Goal: Task Accomplishment & Management: Manage account settings

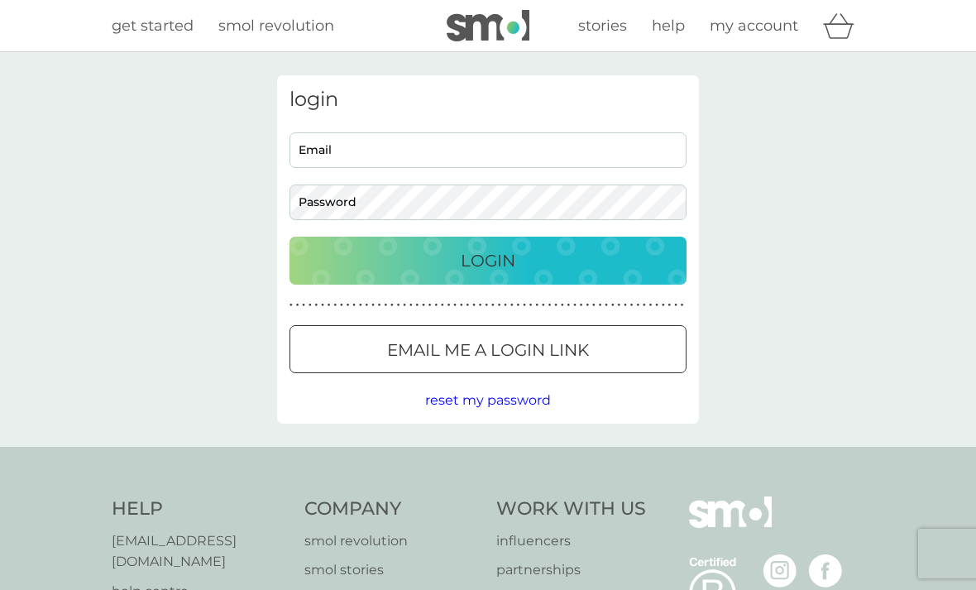
click at [604, 360] on div "Email me a login link" at bounding box center [487, 350] width 395 height 26
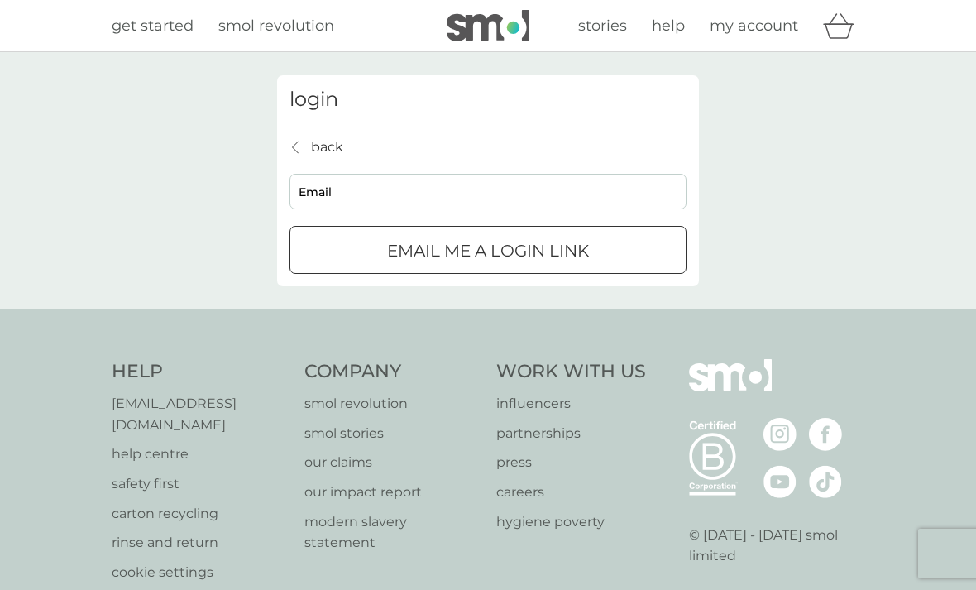
click at [476, 208] on input "Email" at bounding box center [488, 192] width 397 height 36
type input "[EMAIL_ADDRESS][DOMAIN_NAME]"
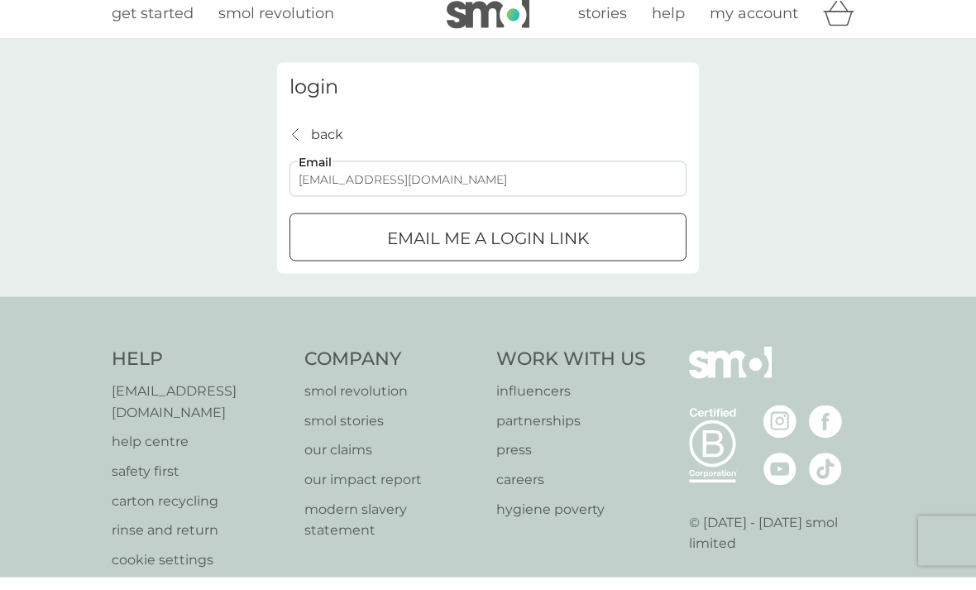
click at [551, 238] on p "Email me a login link" at bounding box center [488, 250] width 202 height 26
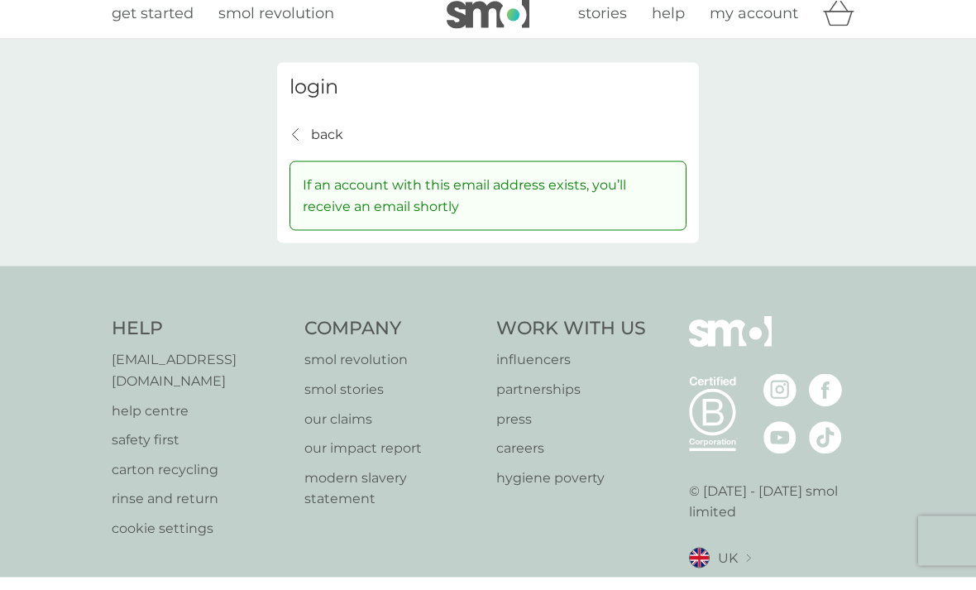
scroll to position [4, 0]
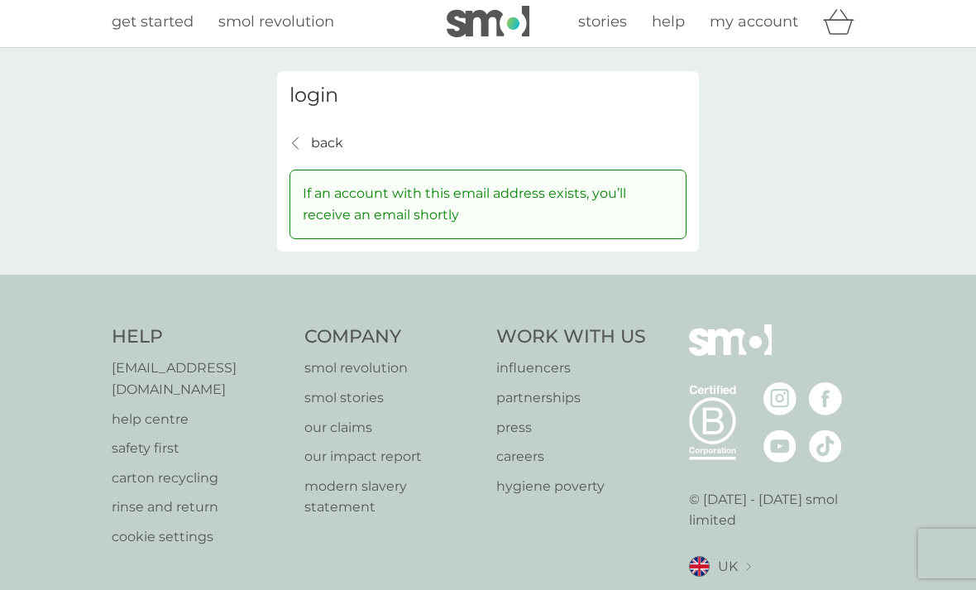
click at [975, 152] on div "login back back If an account with this email address exists, you’ll receive an…" at bounding box center [488, 161] width 976 height 227
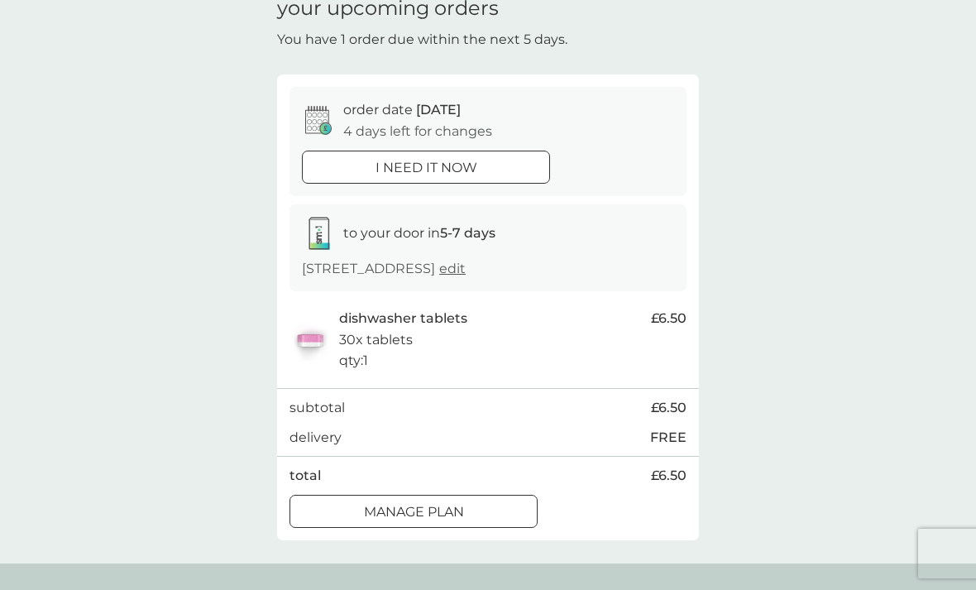
scroll to position [78, 0]
click at [486, 505] on div "Manage plan" at bounding box center [413, 513] width 246 height 22
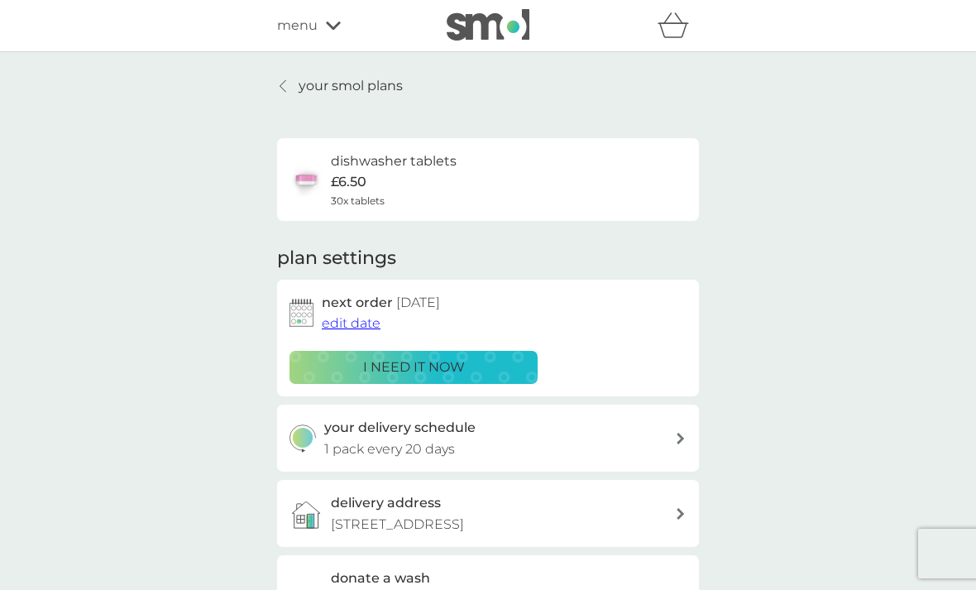
click at [357, 321] on span "edit date" at bounding box center [351, 323] width 59 height 16
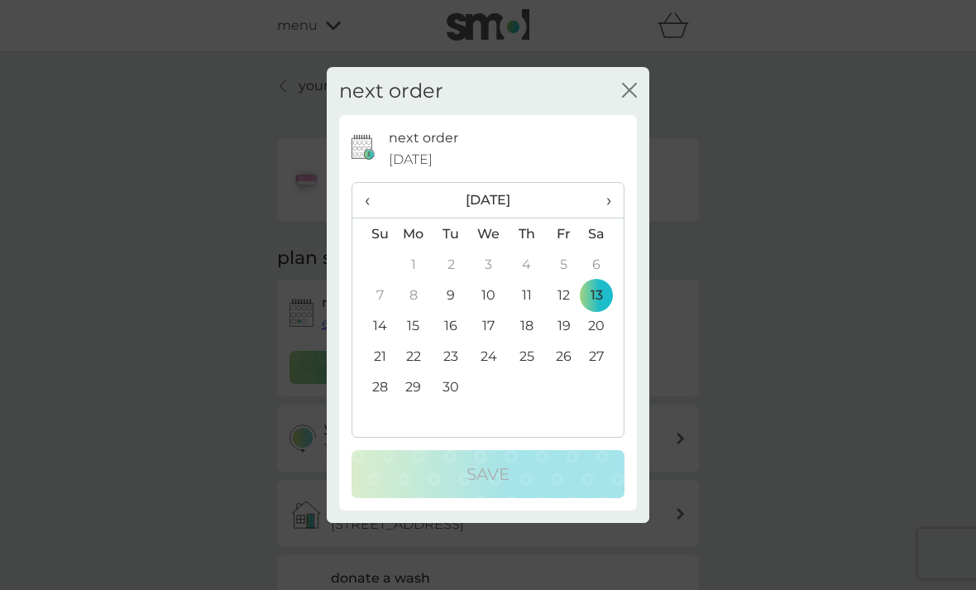
click at [610, 218] on span "›" at bounding box center [603, 200] width 17 height 35
click at [490, 280] on td "1" at bounding box center [489, 264] width 38 height 31
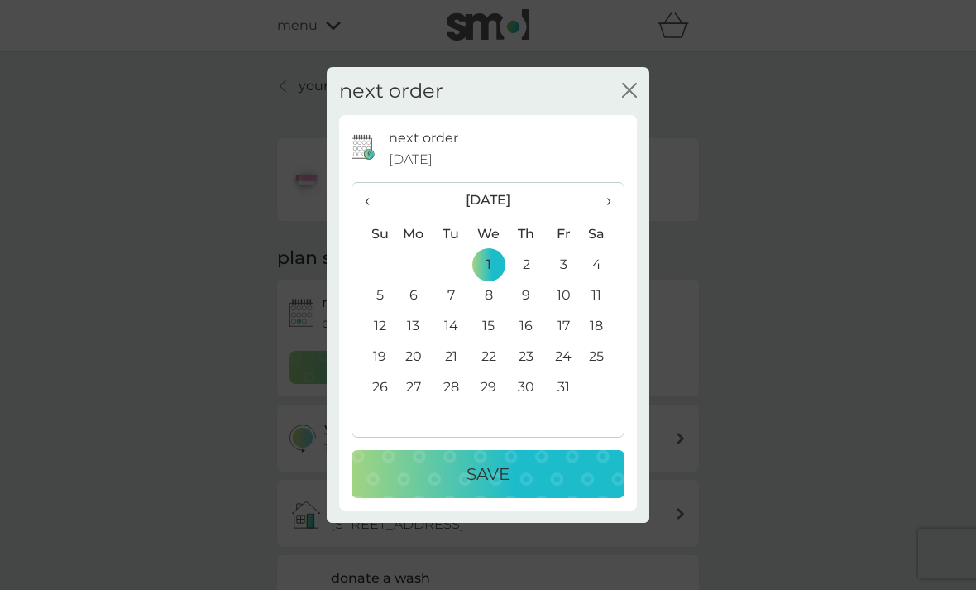
click at [529, 487] on div "Save" at bounding box center [488, 474] width 240 height 26
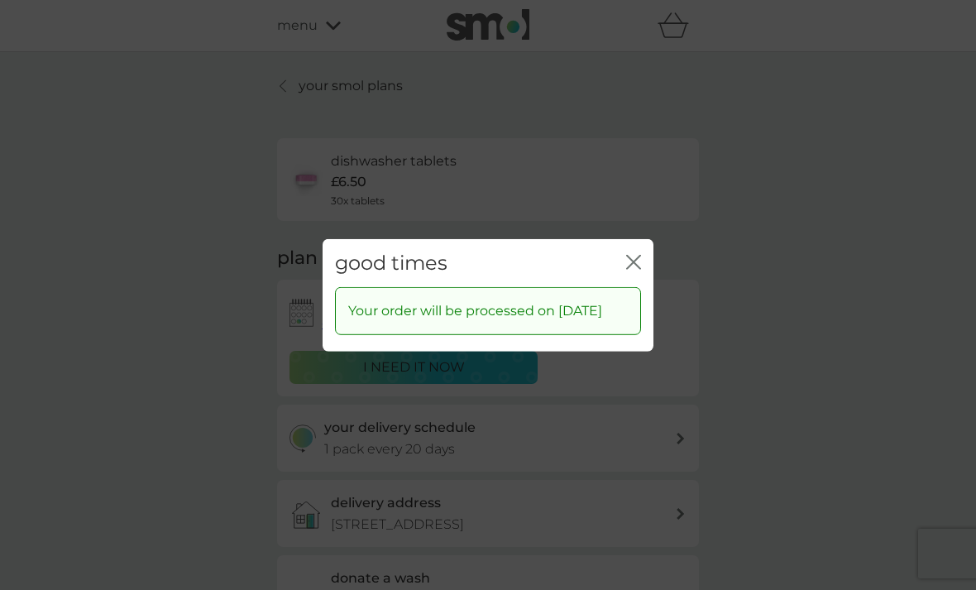
click at [632, 268] on icon "close" at bounding box center [630, 261] width 7 height 13
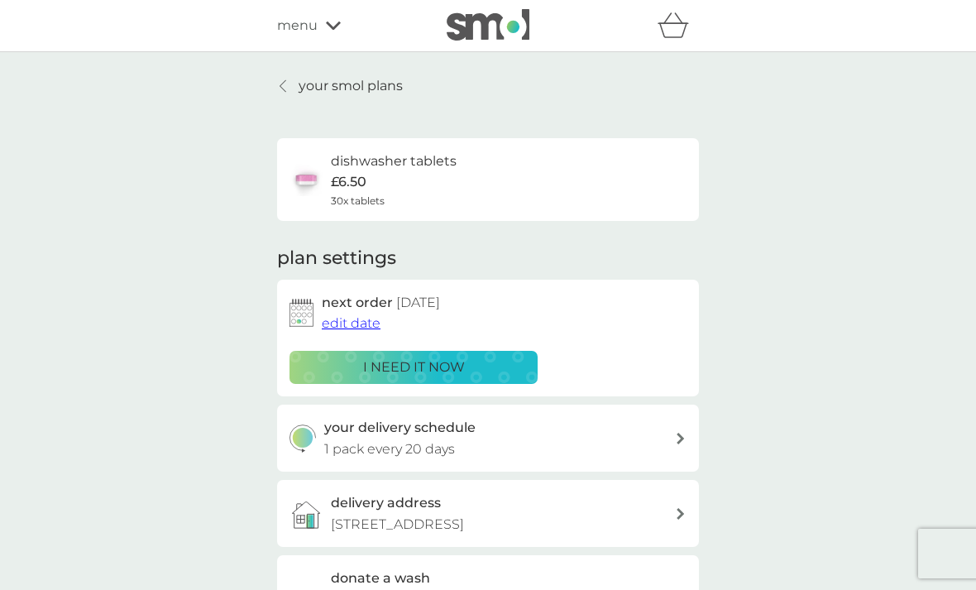
click at [366, 328] on span "edit date" at bounding box center [351, 323] width 59 height 16
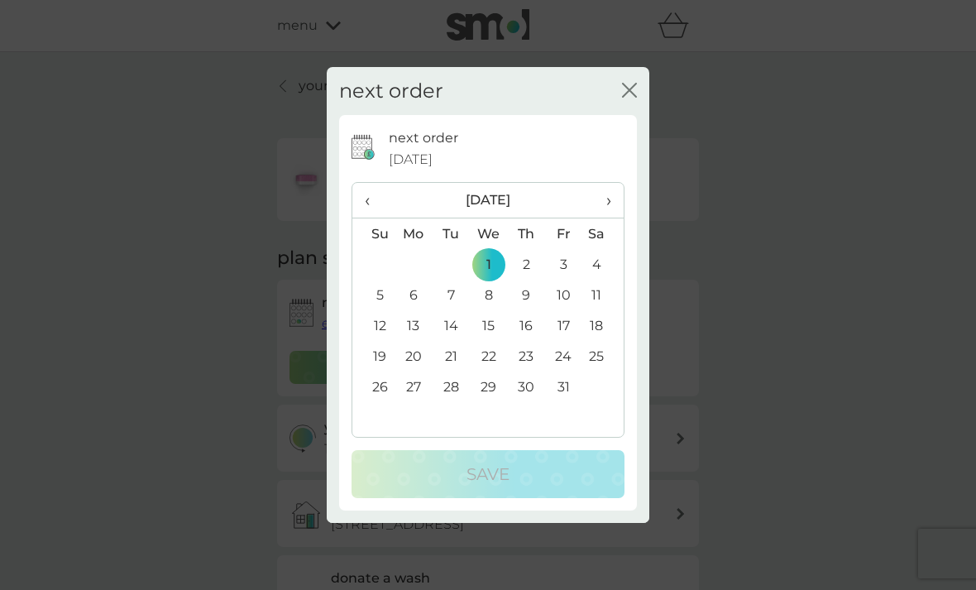
click at [374, 218] on span "‹" at bounding box center [373, 200] width 17 height 35
click at [379, 402] on td "28" at bounding box center [373, 386] width 42 height 31
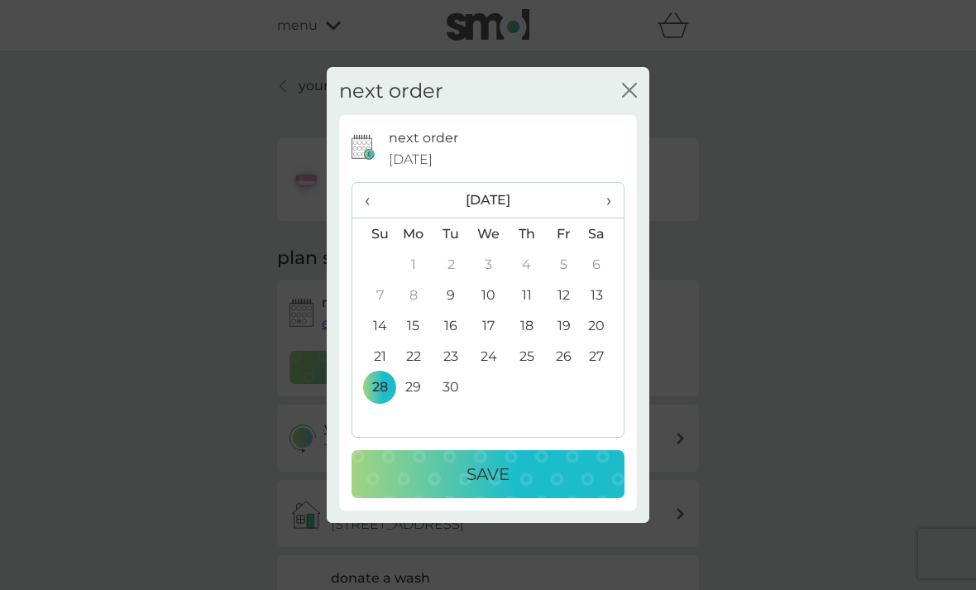
click at [531, 371] on td "25" at bounding box center [526, 356] width 37 height 31
click at [526, 487] on div "Save" at bounding box center [488, 474] width 240 height 26
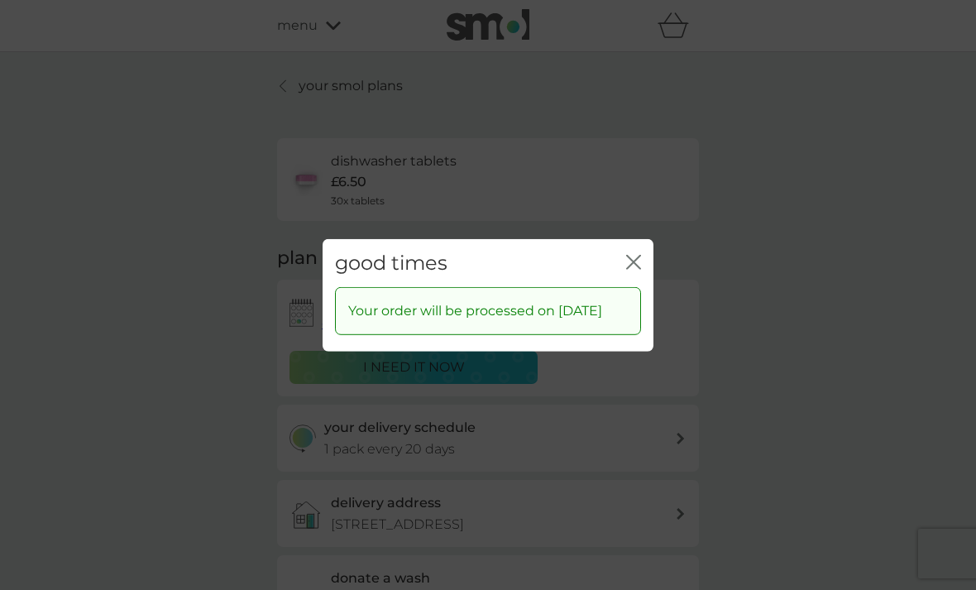
click at [642, 271] on div "good times close" at bounding box center [488, 262] width 331 height 49
click at [637, 268] on icon "close" at bounding box center [637, 261] width 7 height 13
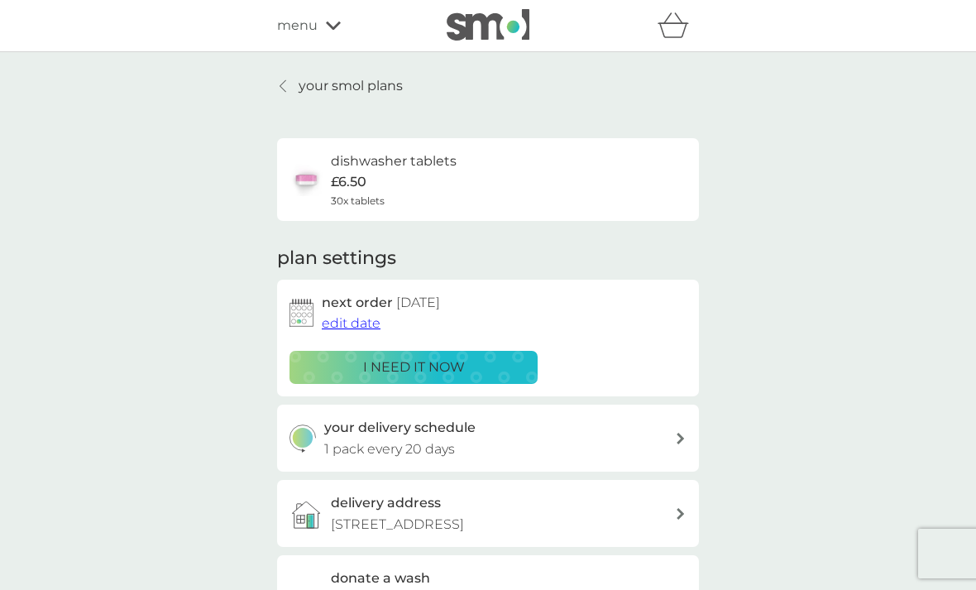
click at [315, 81] on p "your smol plans" at bounding box center [351, 86] width 104 height 22
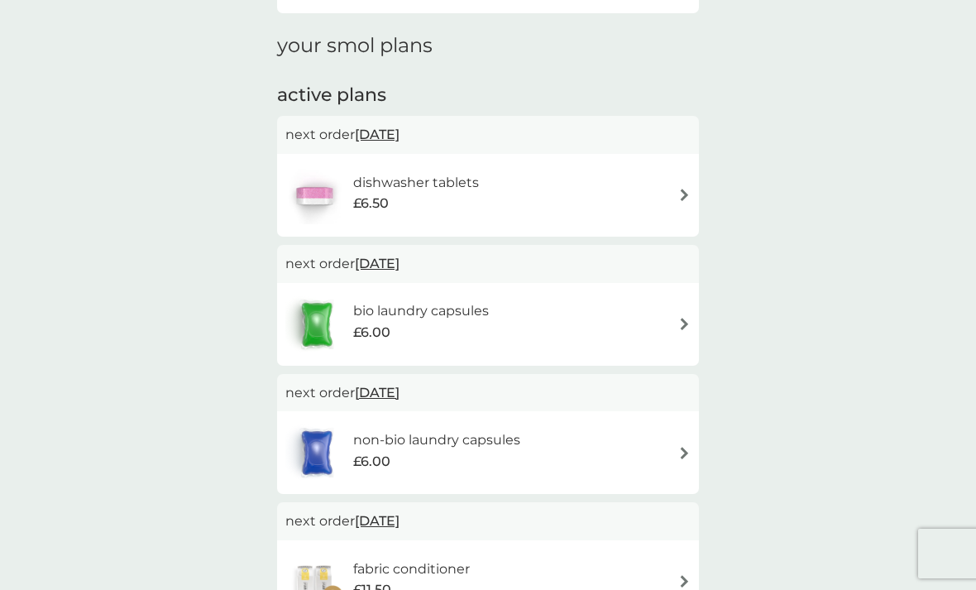
scroll to position [213, 0]
click at [683, 448] on img at bounding box center [684, 453] width 12 height 12
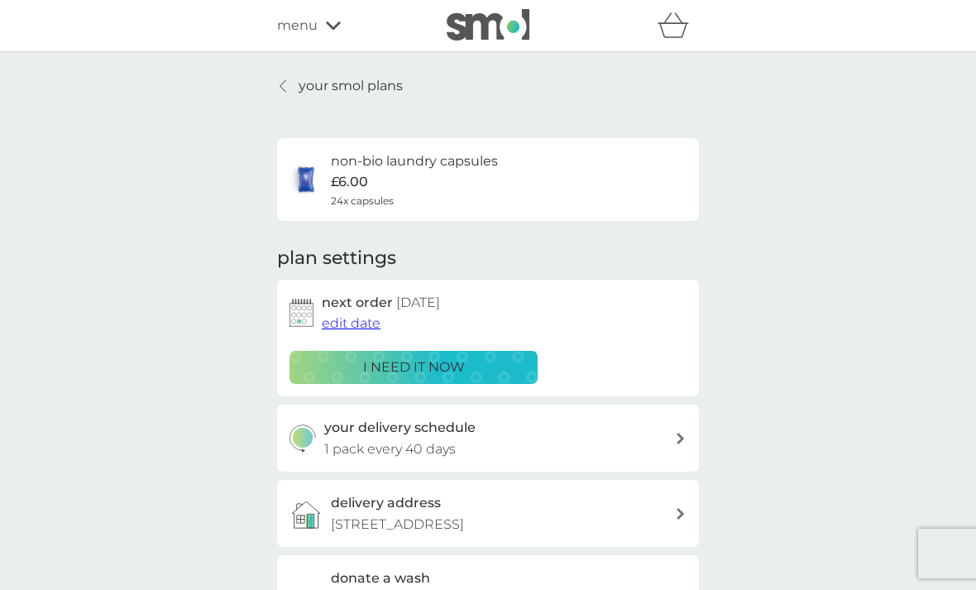
click at [361, 323] on span "edit date" at bounding box center [351, 323] width 59 height 16
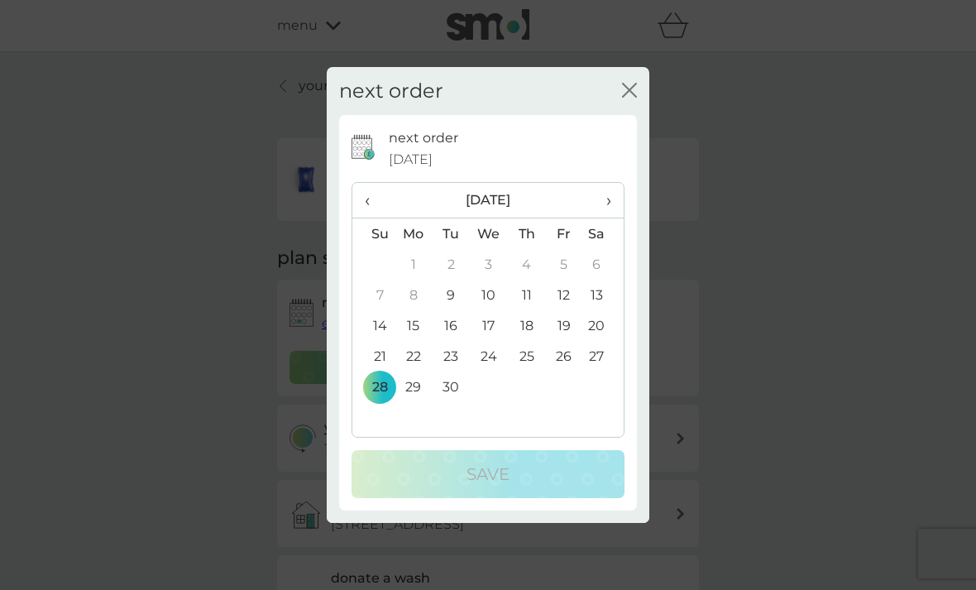
click at [615, 218] on th "›" at bounding box center [602, 201] width 41 height 36
click at [419, 402] on td "27" at bounding box center [414, 386] width 38 height 31
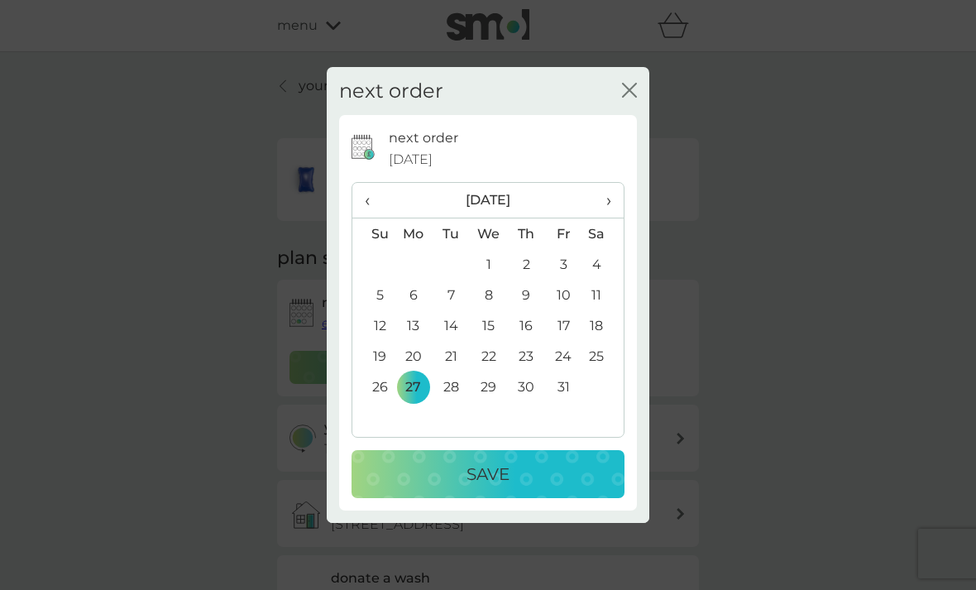
click at [524, 487] on div "Save" at bounding box center [488, 474] width 240 height 26
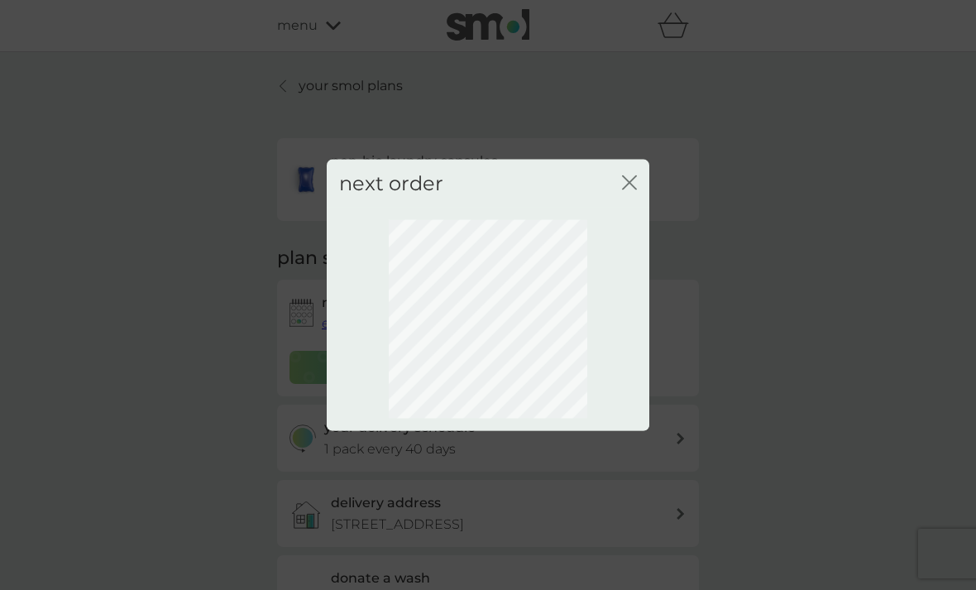
click at [634, 189] on icon "close" at bounding box center [632, 181] width 7 height 13
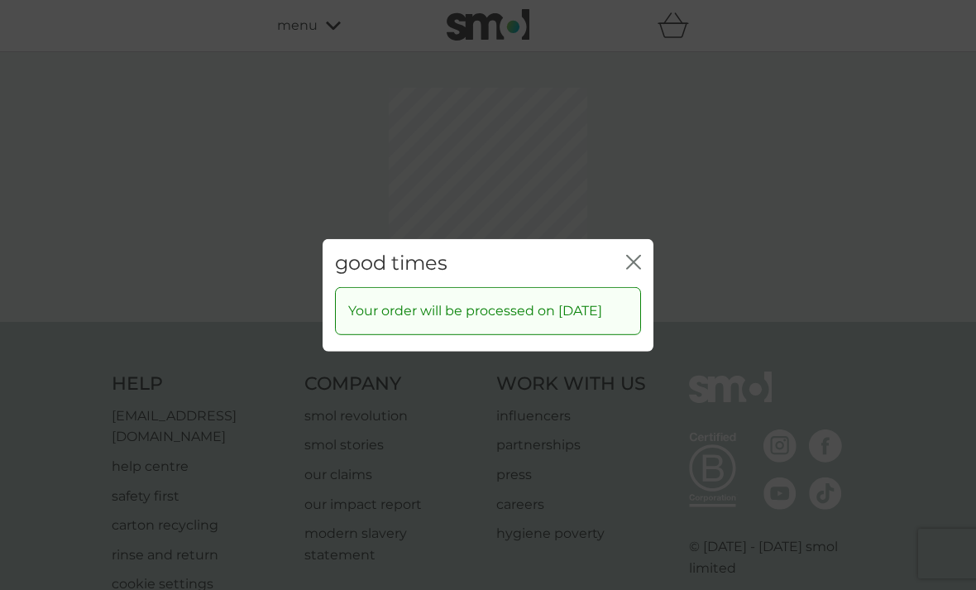
click at [631, 212] on div "good times close Your order will be processed on 27 Oct 2025" at bounding box center [488, 295] width 976 height 590
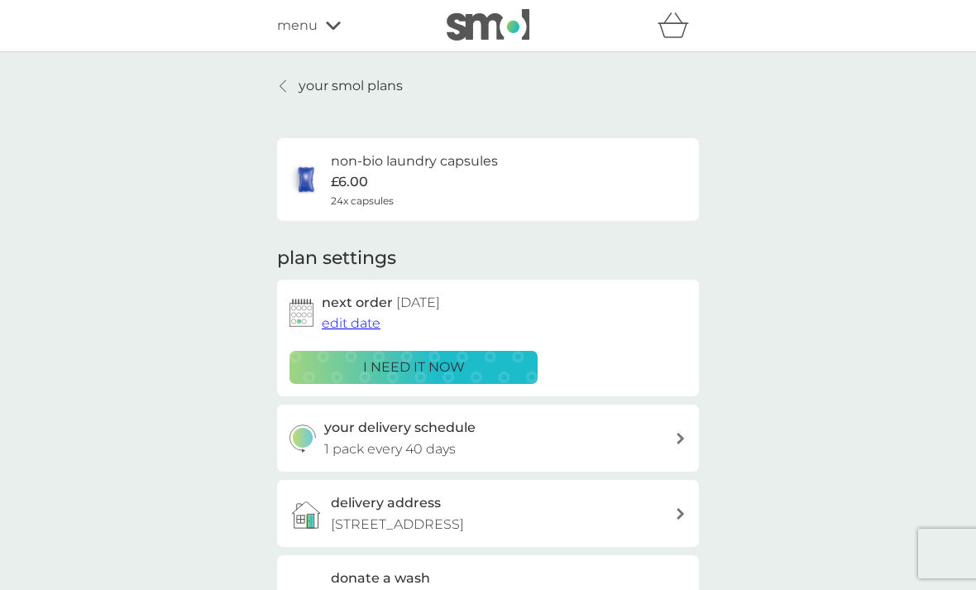
click at [281, 79] on link "your smol plans" at bounding box center [340, 86] width 126 height 22
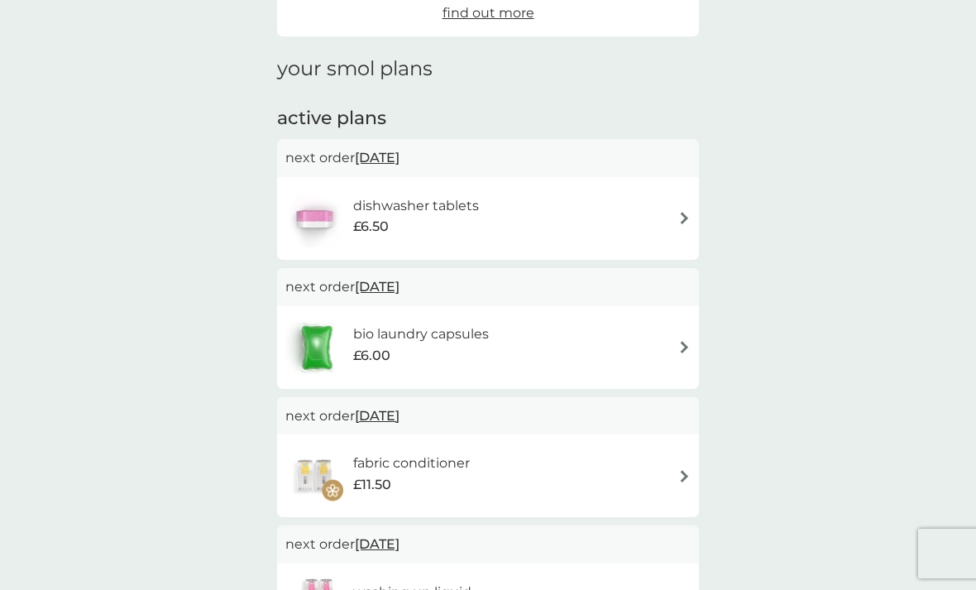
scroll to position [190, 0]
click at [400, 283] on span "28 Sep 2025" at bounding box center [377, 286] width 45 height 32
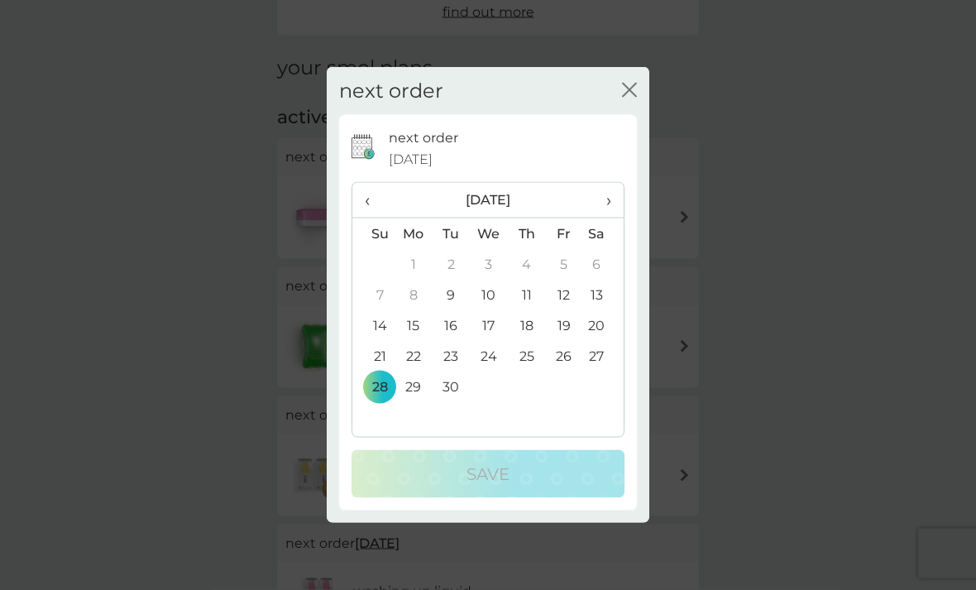
scroll to position [191, 0]
click at [616, 218] on th "›" at bounding box center [602, 201] width 41 height 36
click at [569, 371] on td "24" at bounding box center [563, 356] width 37 height 31
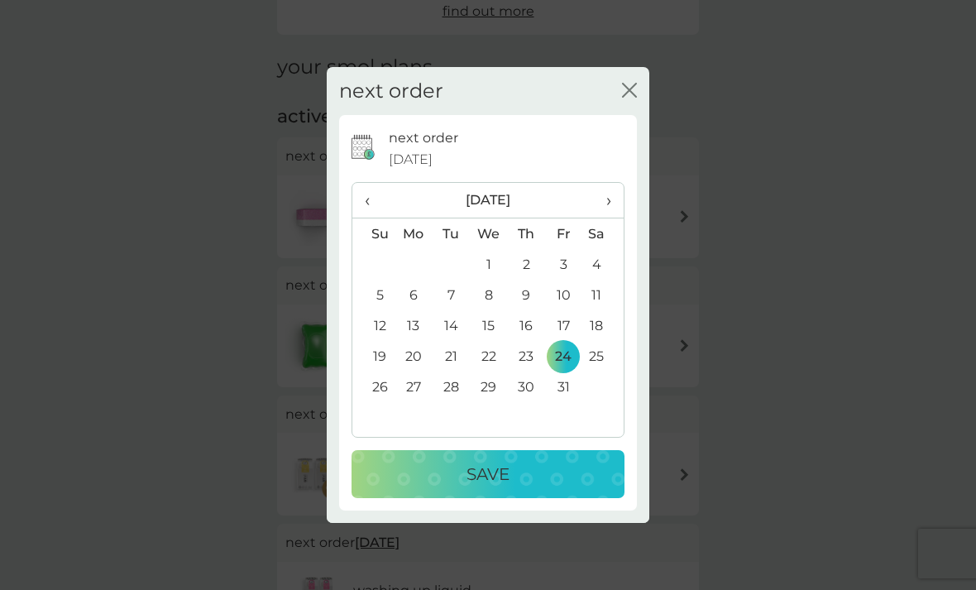
click at [524, 487] on div "Save" at bounding box center [488, 474] width 240 height 26
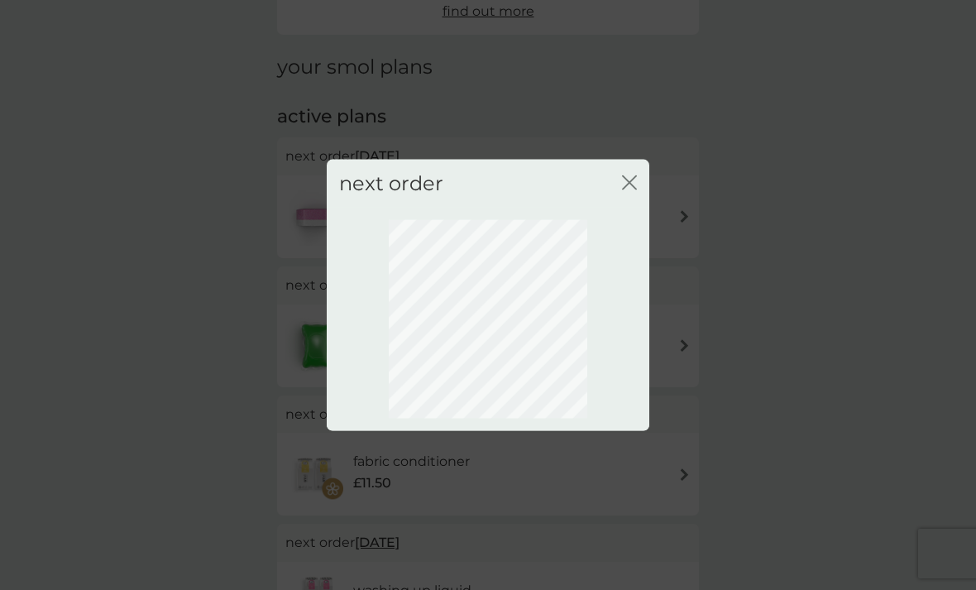
scroll to position [50, 0]
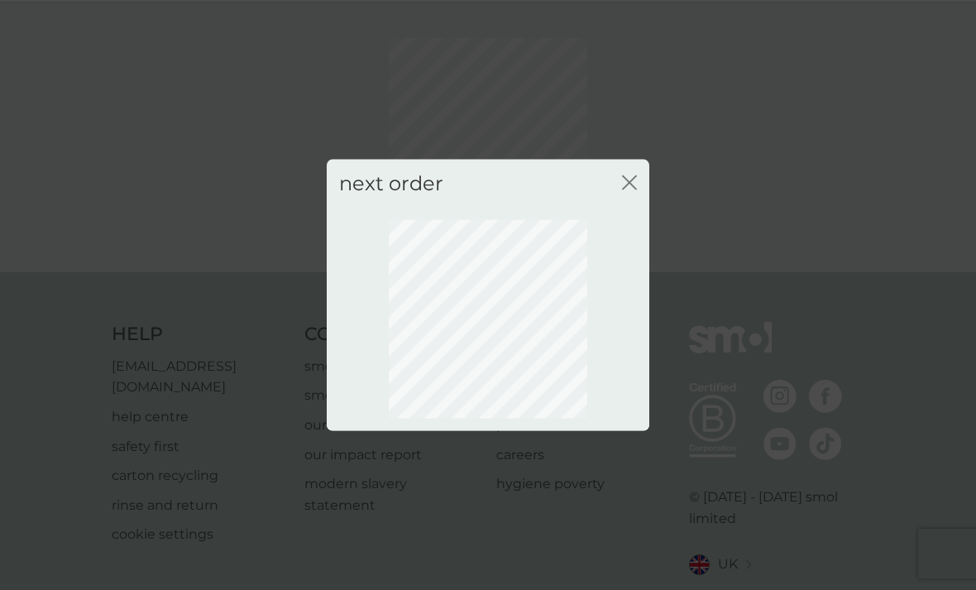
click at [634, 189] on icon "close" at bounding box center [629, 182] width 15 height 15
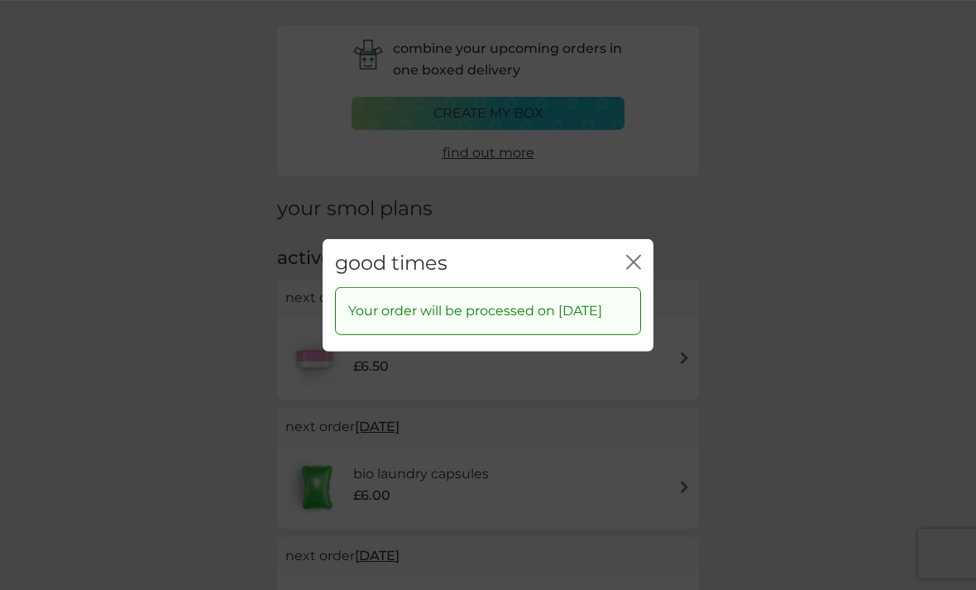
click at [639, 269] on icon "close" at bounding box center [633, 261] width 15 height 15
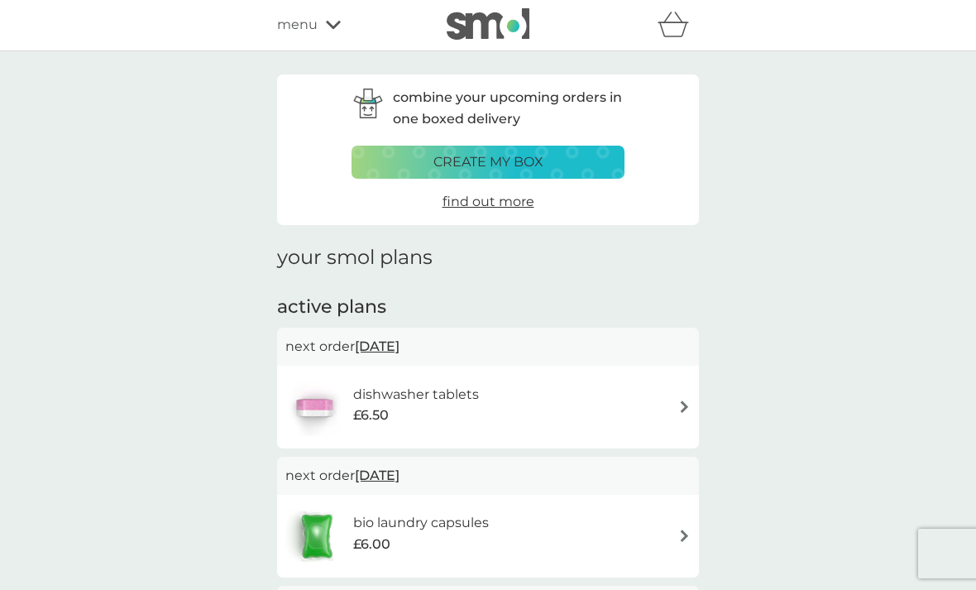
scroll to position [0, 0]
click at [338, 31] on div "menu" at bounding box center [347, 26] width 141 height 22
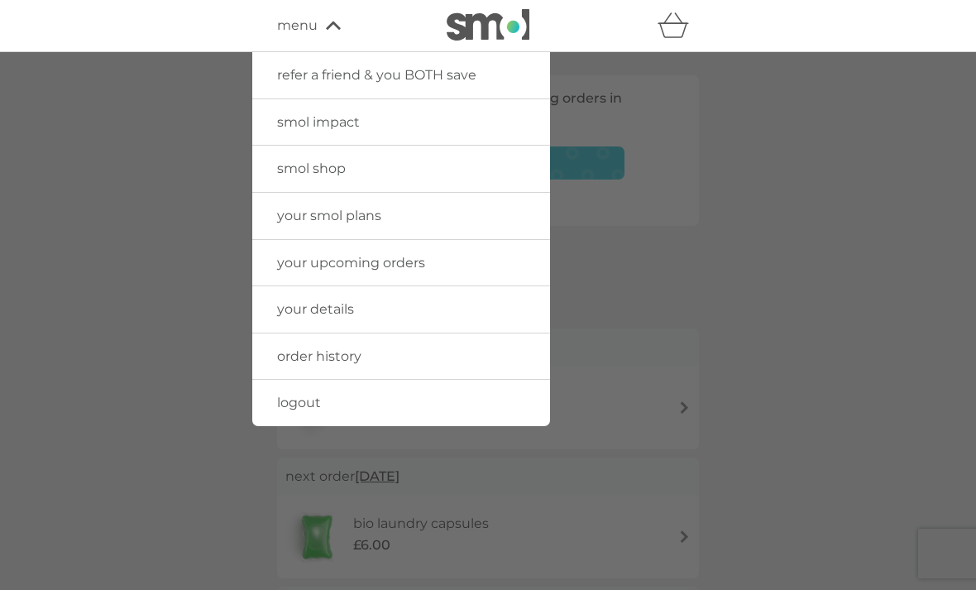
click at [323, 33] on div "menu" at bounding box center [347, 26] width 141 height 22
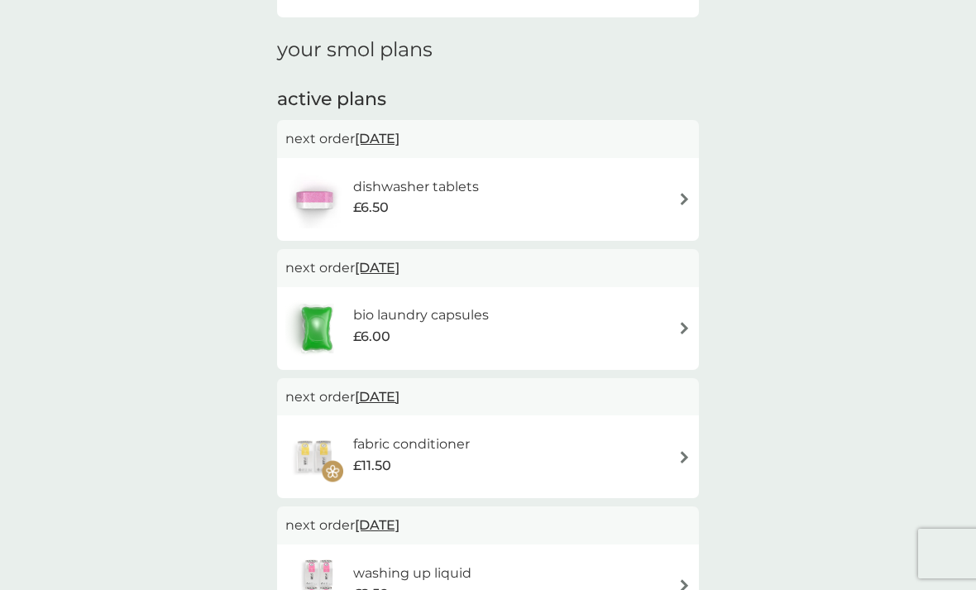
scroll to position [227, 0]
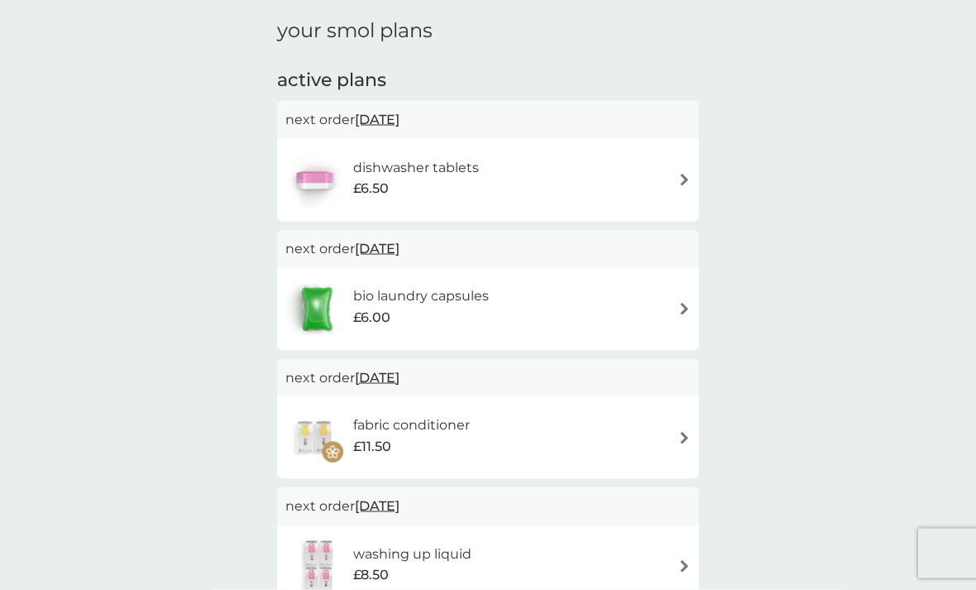
click at [400, 258] on span "24 Oct 2025" at bounding box center [377, 248] width 45 height 32
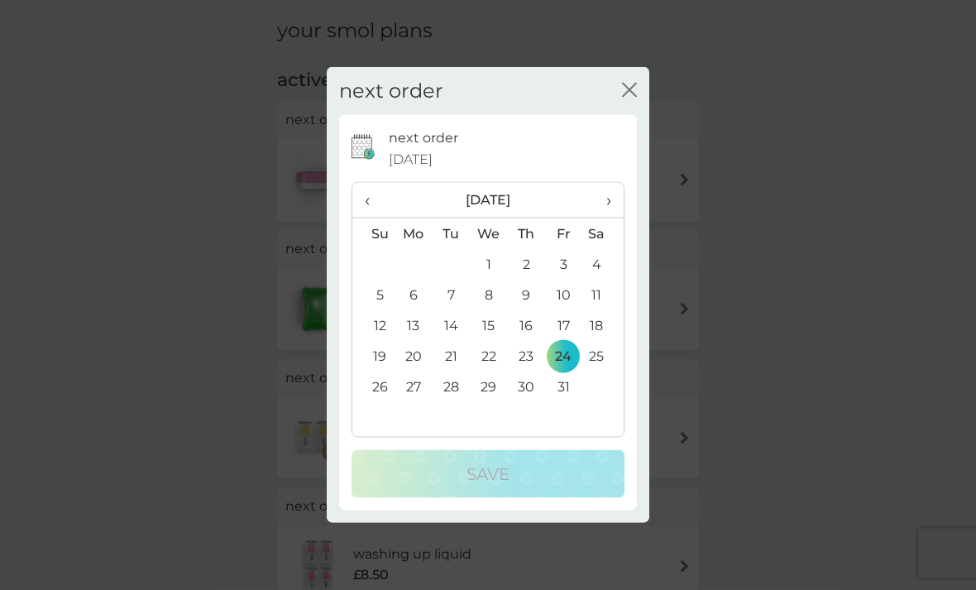
scroll to position [228, 0]
click at [384, 402] on td "26" at bounding box center [373, 386] width 42 height 31
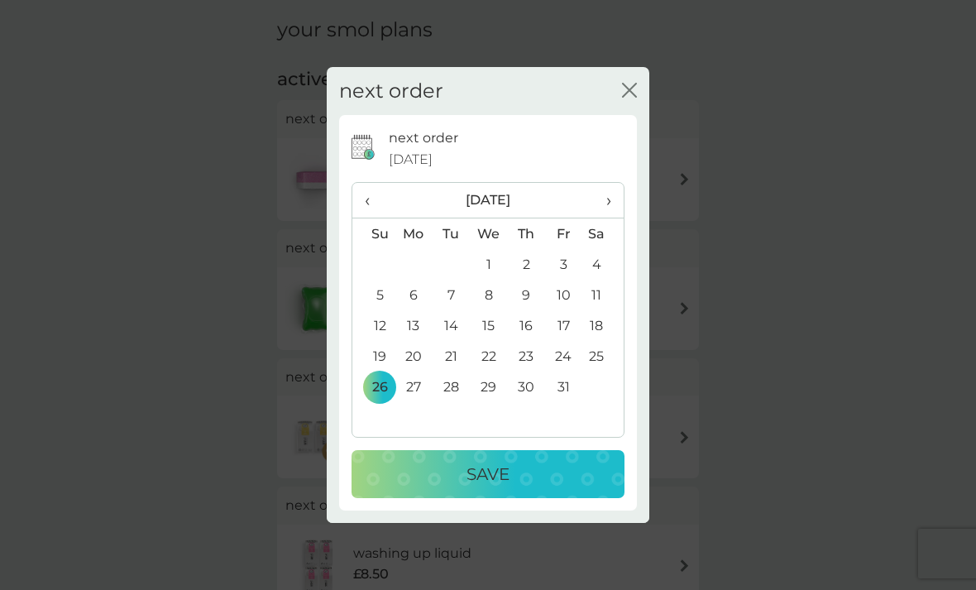
click at [524, 487] on div "Save" at bounding box center [488, 474] width 240 height 26
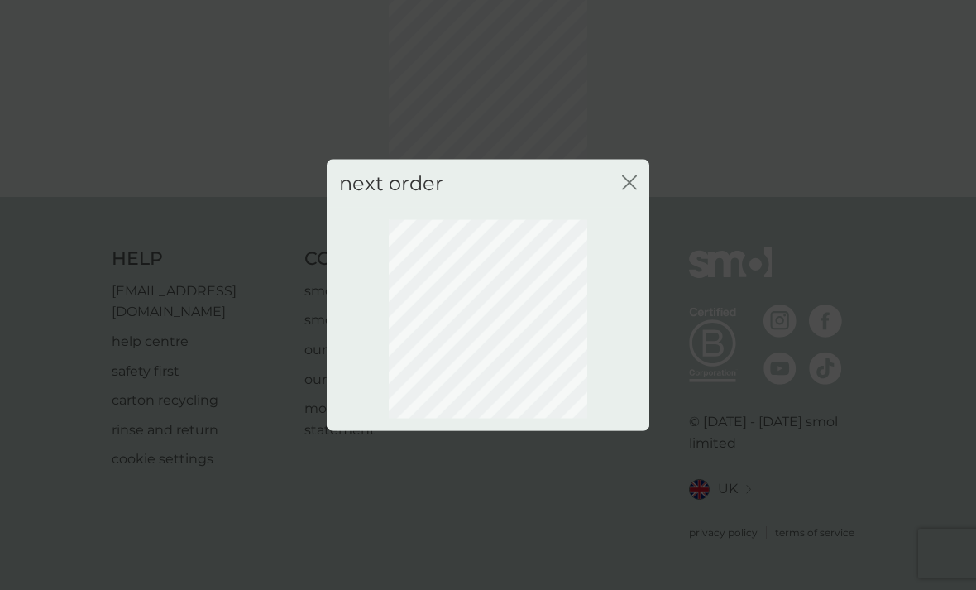
scroll to position [50, 0]
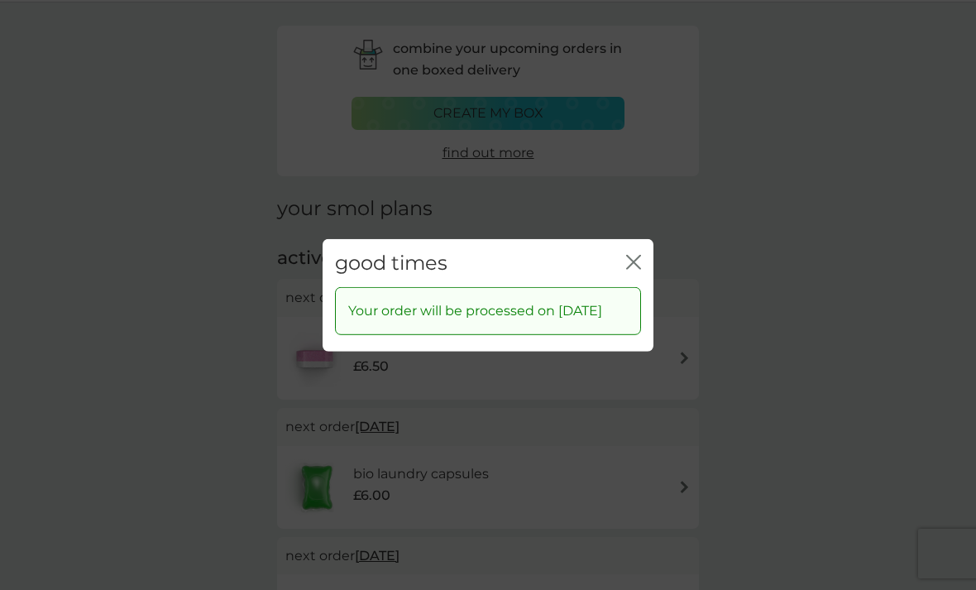
click at [638, 269] on icon "close" at bounding box center [633, 261] width 15 height 15
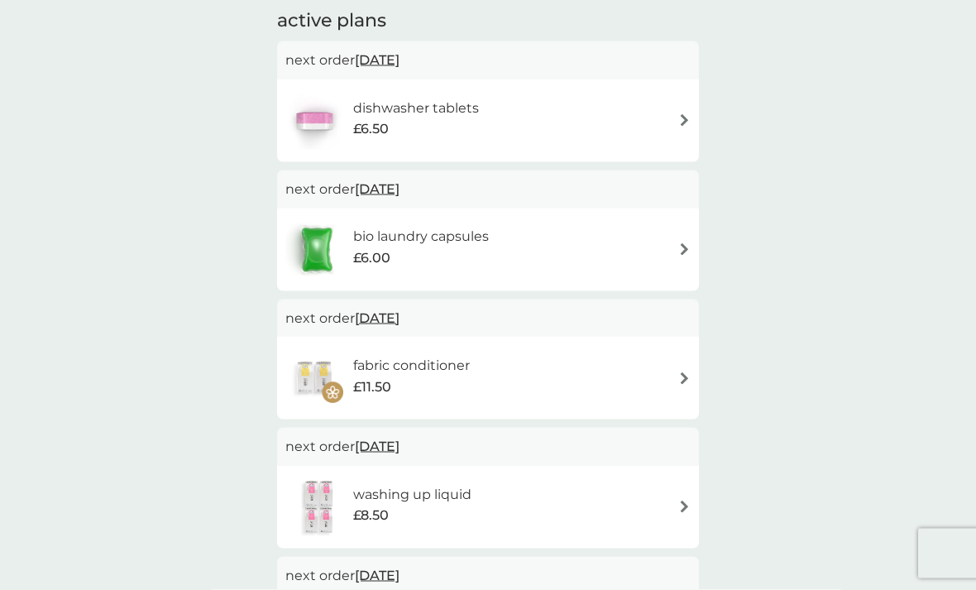
scroll to position [288, 0]
click at [400, 315] on span "26 Oct 2025" at bounding box center [377, 317] width 45 height 32
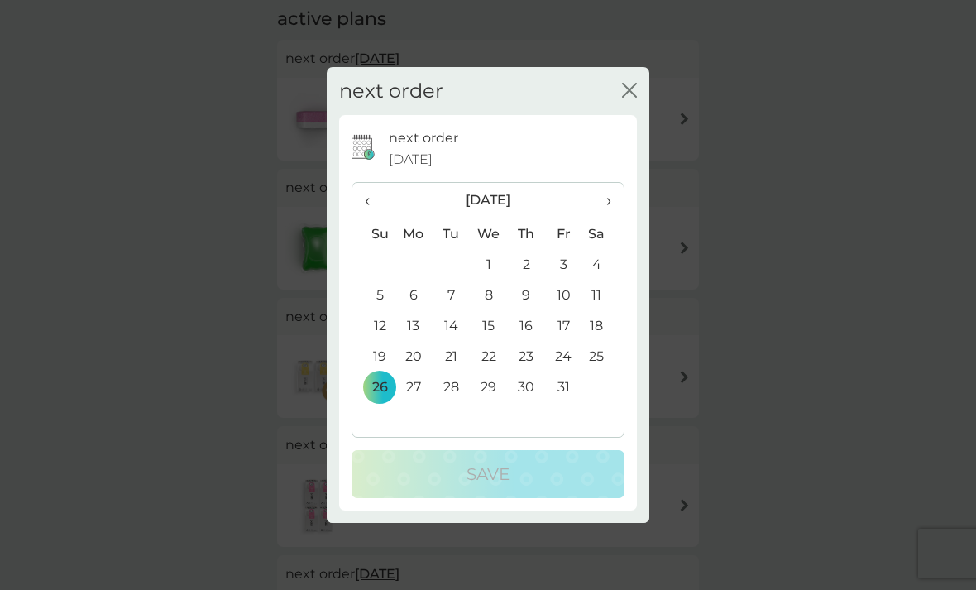
click at [610, 218] on span "›" at bounding box center [603, 200] width 17 height 35
click at [385, 402] on td "23" at bounding box center [373, 386] width 42 height 31
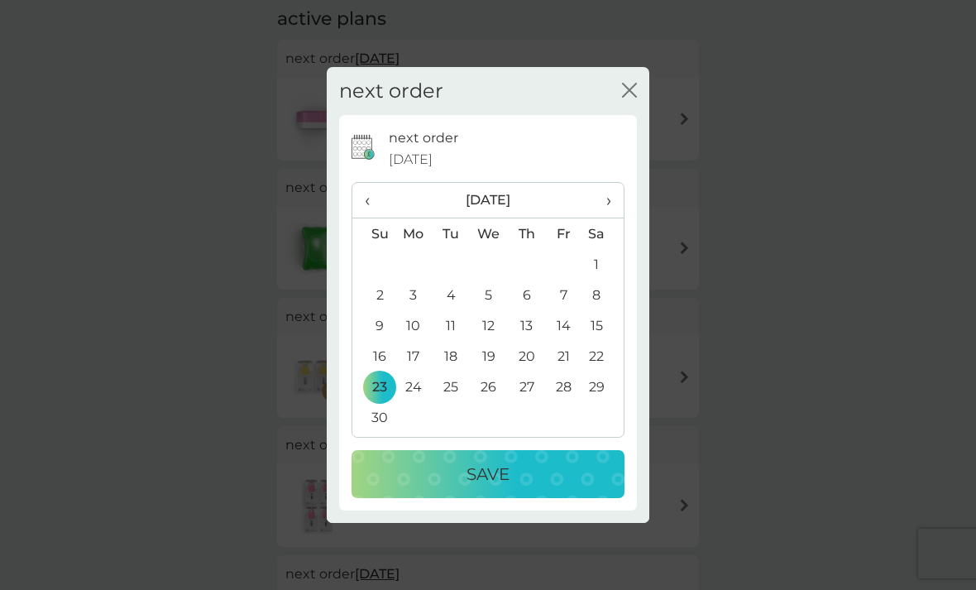
click at [524, 487] on div "Save" at bounding box center [488, 474] width 240 height 26
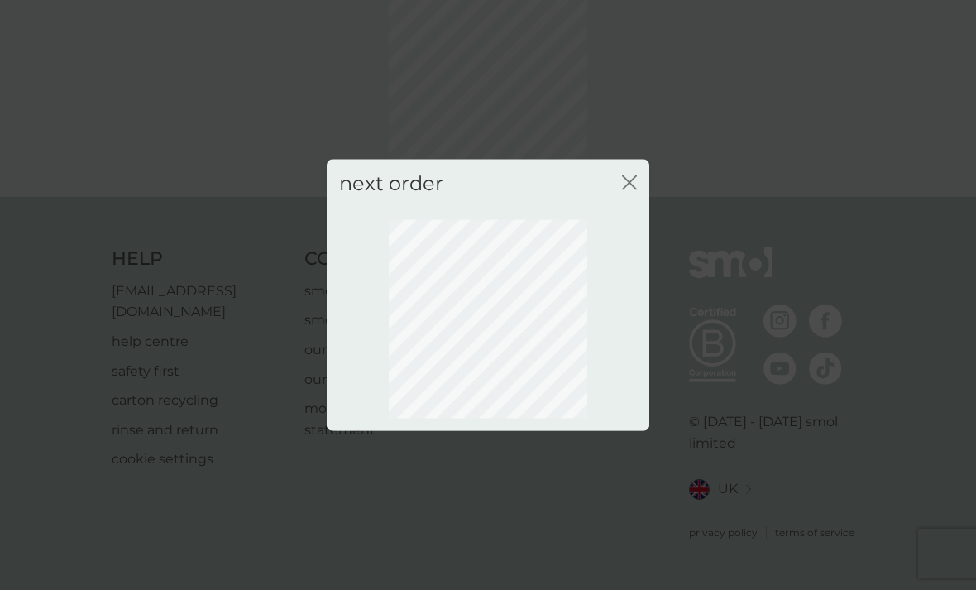
scroll to position [50, 0]
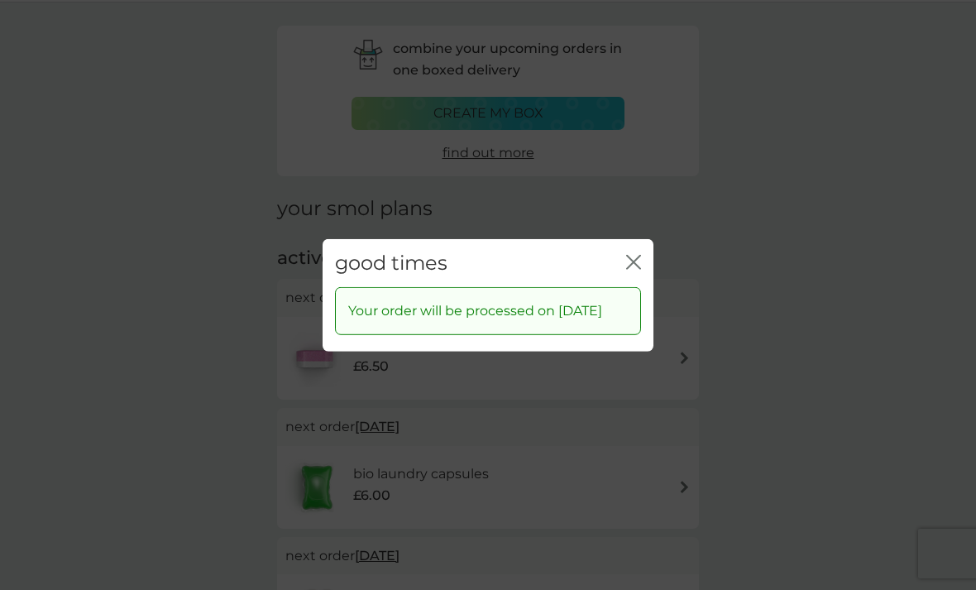
click at [640, 269] on icon "close" at bounding box center [633, 261] width 15 height 15
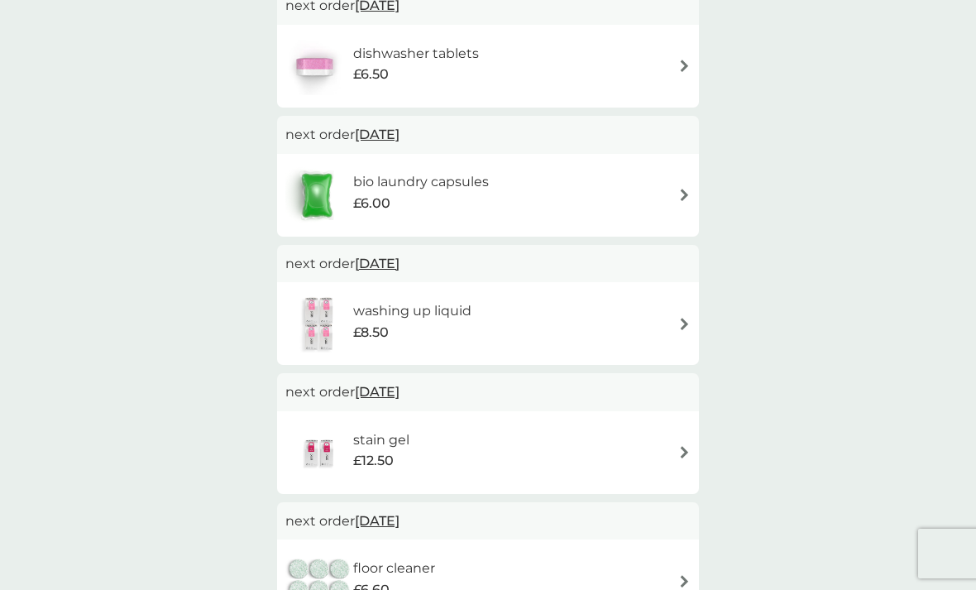
scroll to position [343, 0]
click at [679, 451] on img at bounding box center [684, 450] width 12 height 12
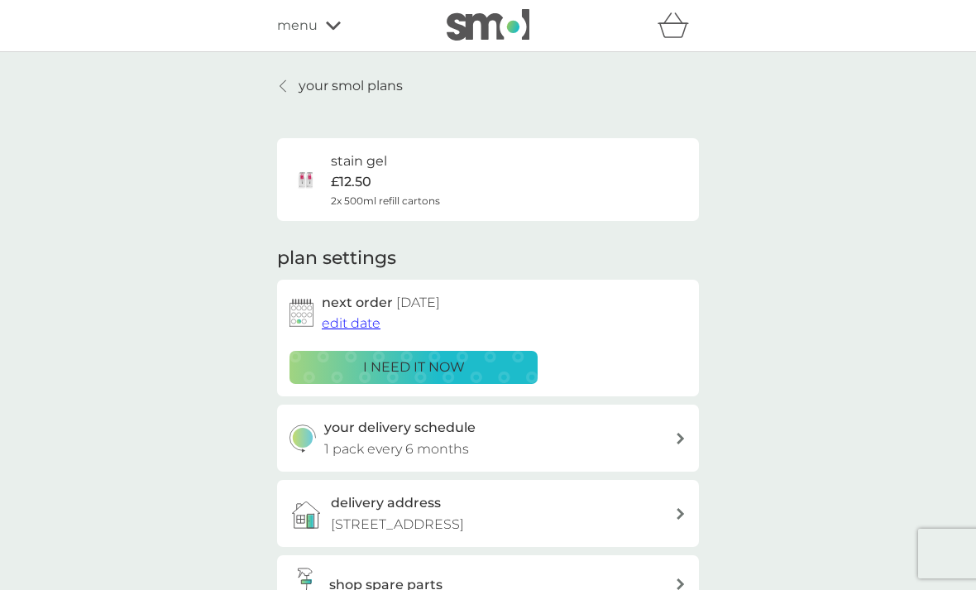
click at [373, 317] on span "edit date" at bounding box center [351, 323] width 59 height 16
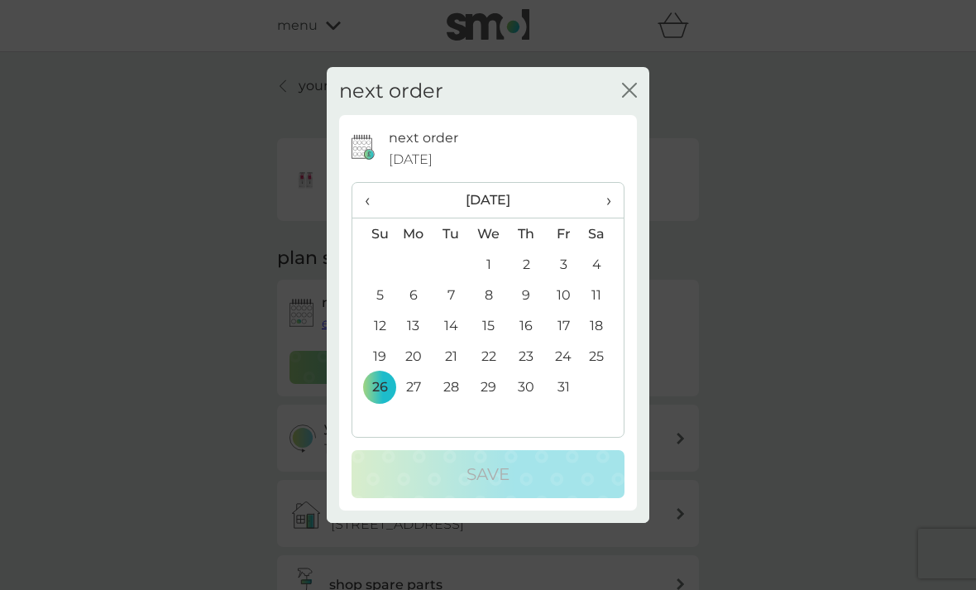
click at [610, 218] on span "›" at bounding box center [603, 200] width 17 height 35
click at [618, 218] on th "›" at bounding box center [602, 201] width 41 height 36
click at [619, 218] on th "›" at bounding box center [602, 201] width 41 height 36
click at [604, 310] on td "10" at bounding box center [602, 295] width 41 height 31
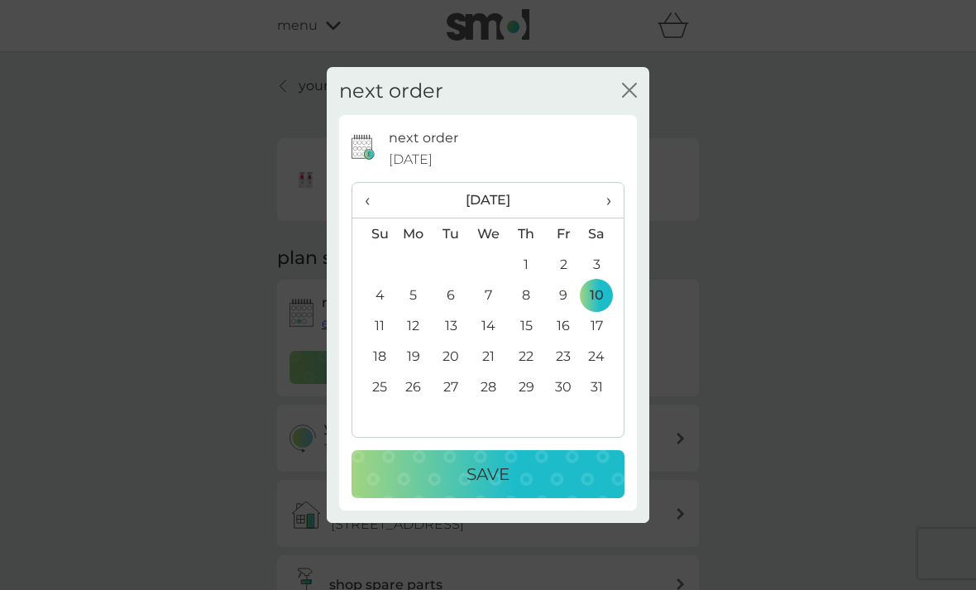
click at [522, 487] on div "Save" at bounding box center [488, 474] width 240 height 26
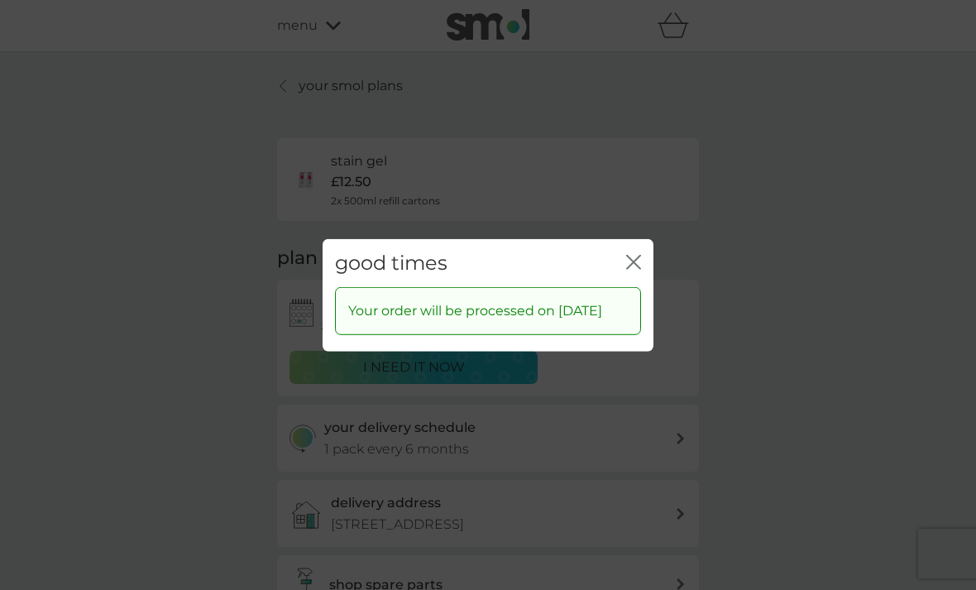
click at [639, 269] on icon "close" at bounding box center [633, 261] width 15 height 15
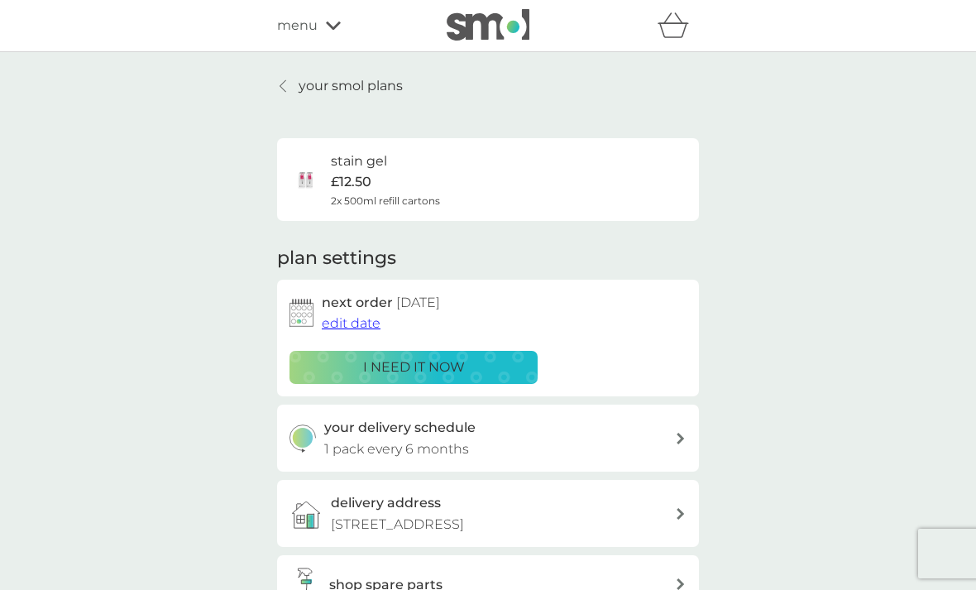
click at [298, 79] on link "your smol plans" at bounding box center [340, 86] width 126 height 22
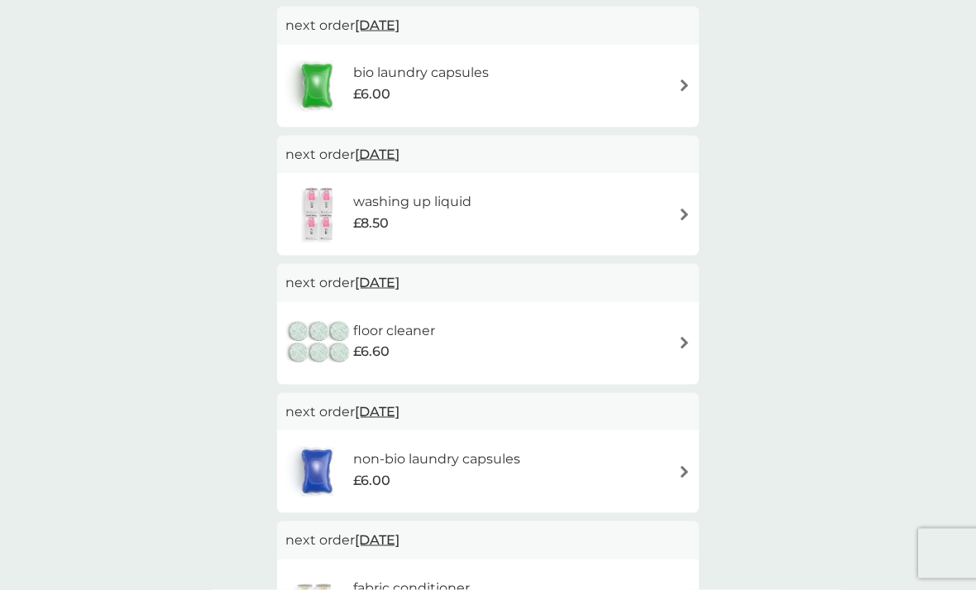
scroll to position [460, 0]
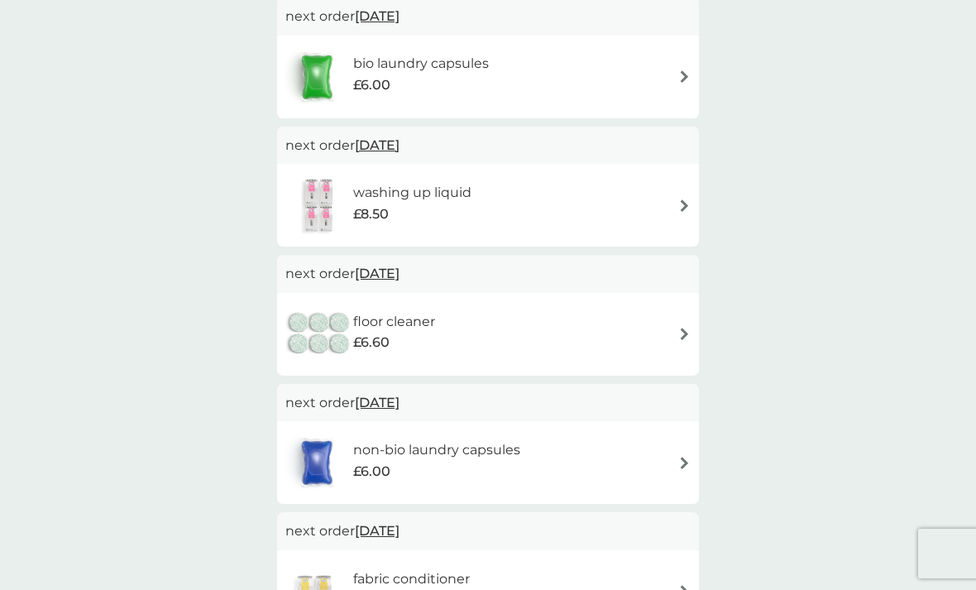
click at [400, 397] on span "27 Oct 2025" at bounding box center [377, 402] width 45 height 32
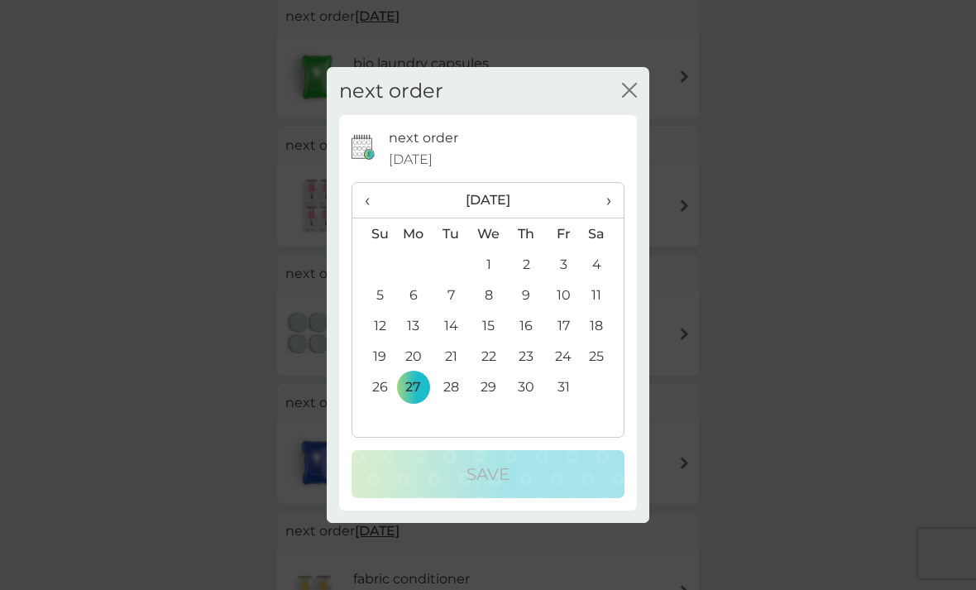
click at [385, 402] on td "26" at bounding box center [373, 386] width 42 height 31
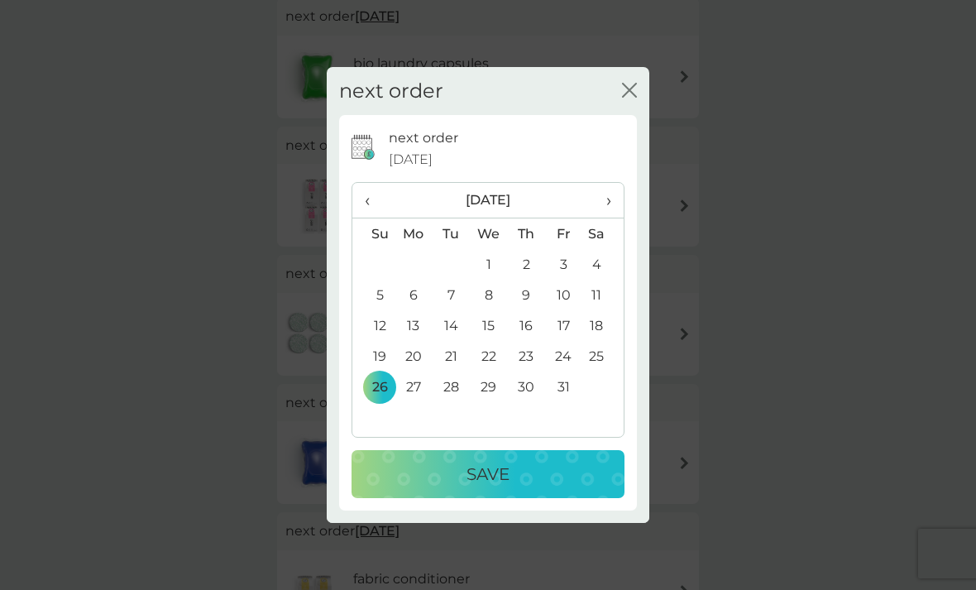
click at [524, 487] on div "Save" at bounding box center [488, 474] width 240 height 26
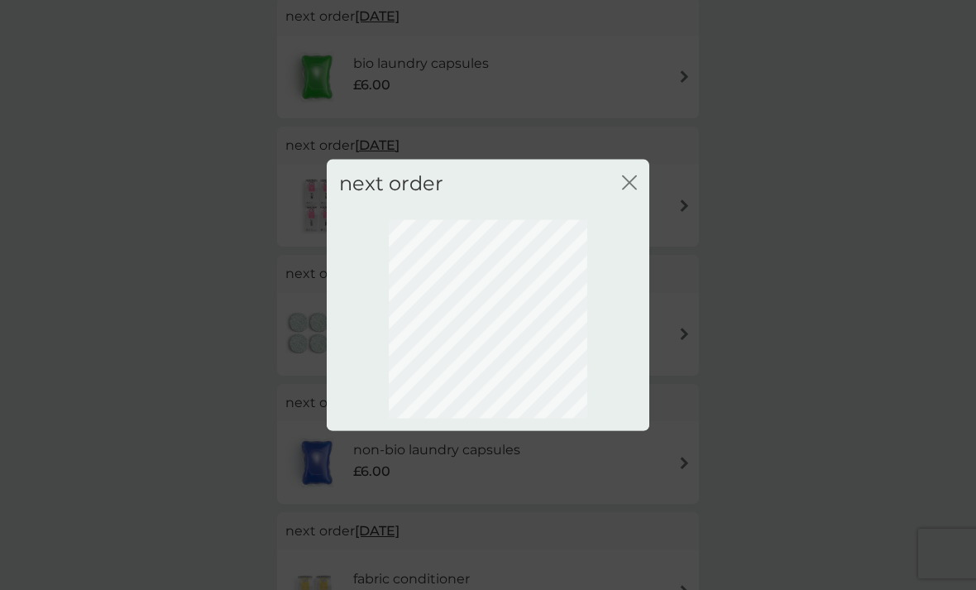
scroll to position [50, 0]
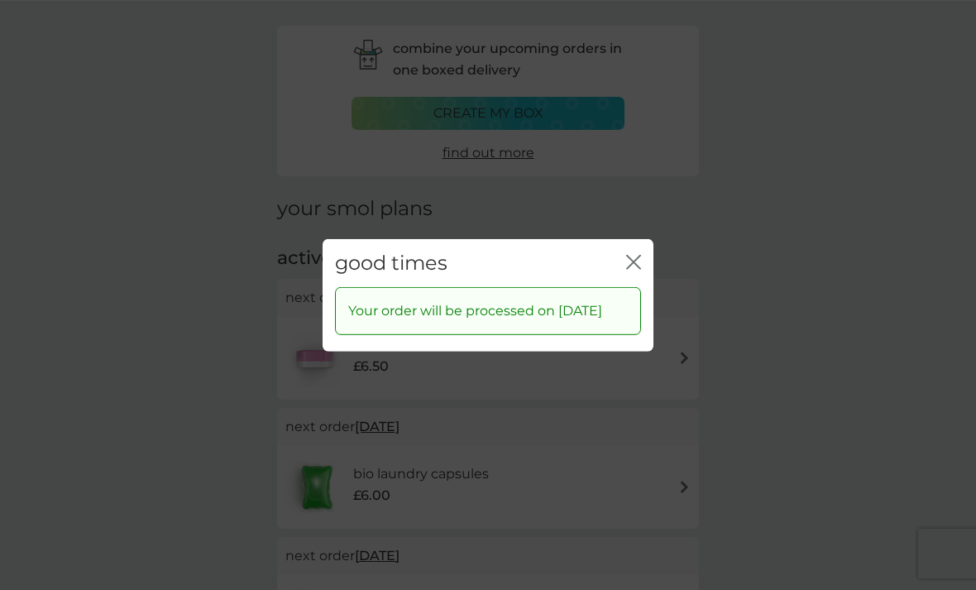
click at [639, 268] on icon "close" at bounding box center [637, 261] width 7 height 13
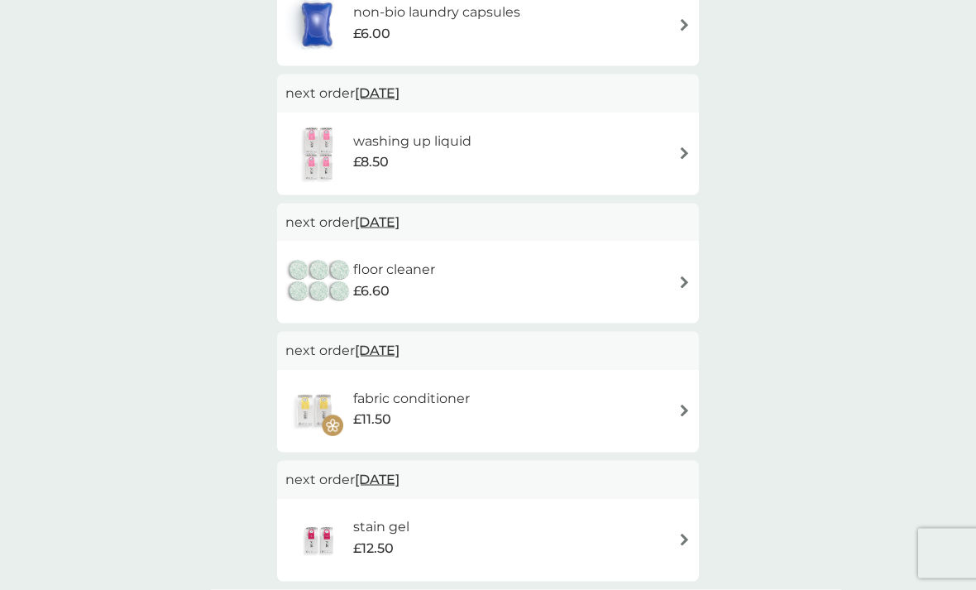
scroll to position [729, 0]
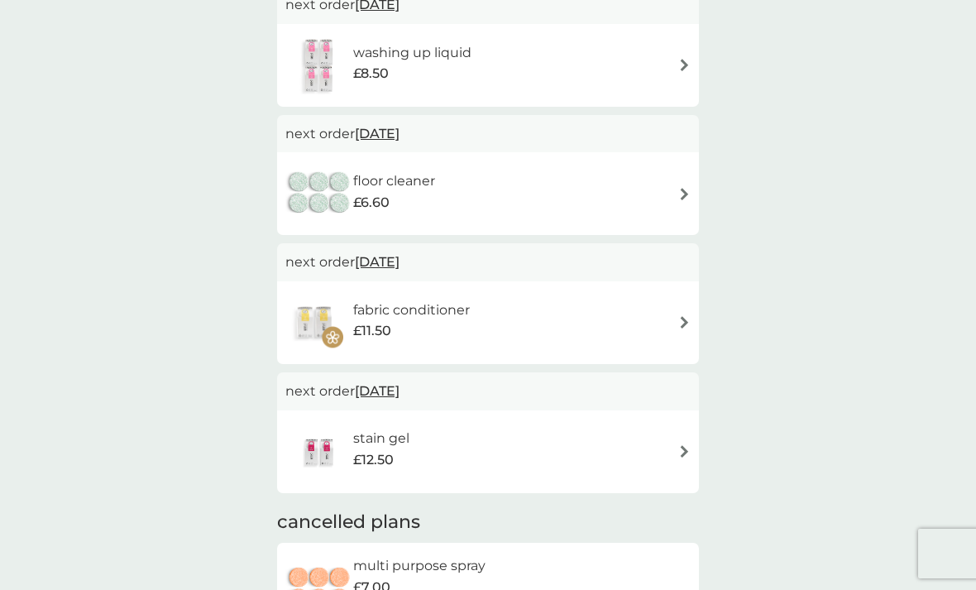
click at [689, 316] on img at bounding box center [684, 322] width 12 height 12
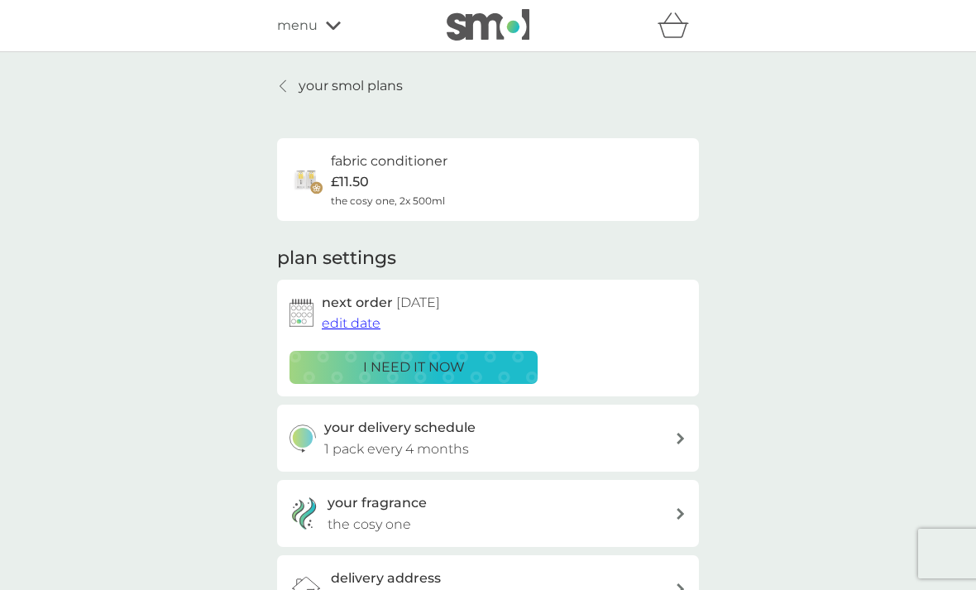
click at [373, 320] on span "edit date" at bounding box center [351, 323] width 59 height 16
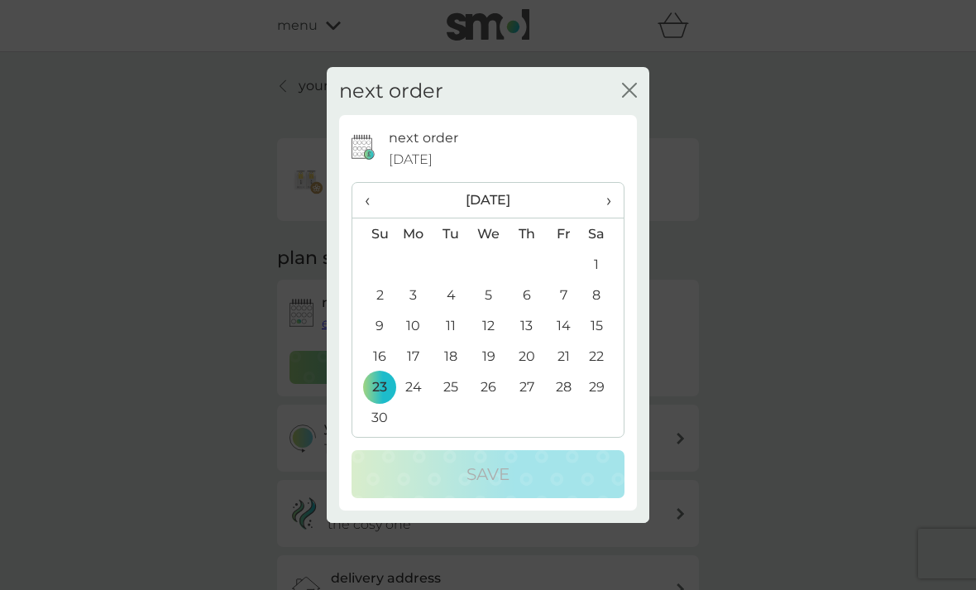
click at [615, 218] on th "›" at bounding box center [602, 201] width 41 height 36
click at [619, 218] on th "›" at bounding box center [602, 201] width 41 height 36
click at [605, 310] on td "10" at bounding box center [602, 295] width 41 height 31
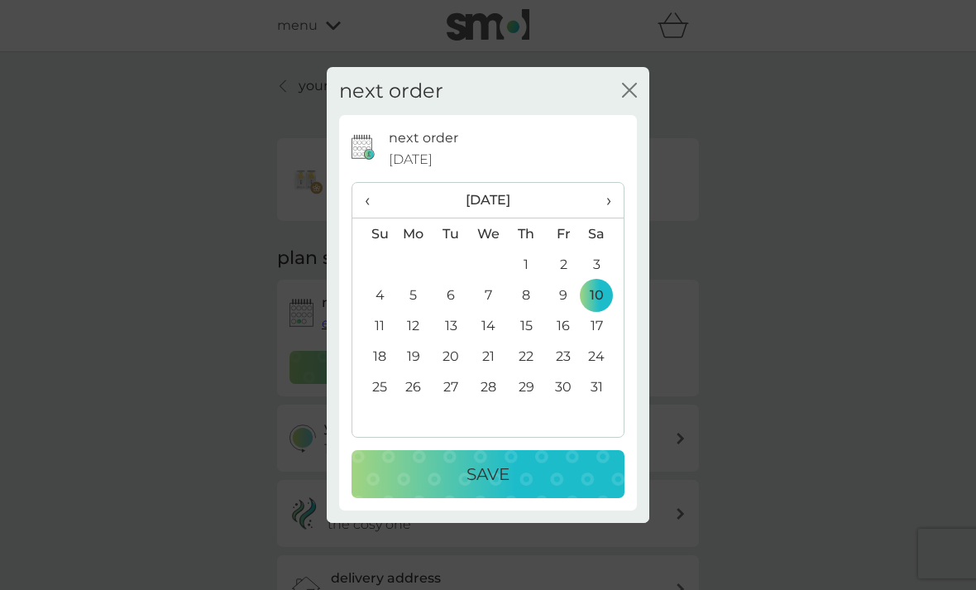
click at [527, 487] on div "Save" at bounding box center [488, 474] width 240 height 26
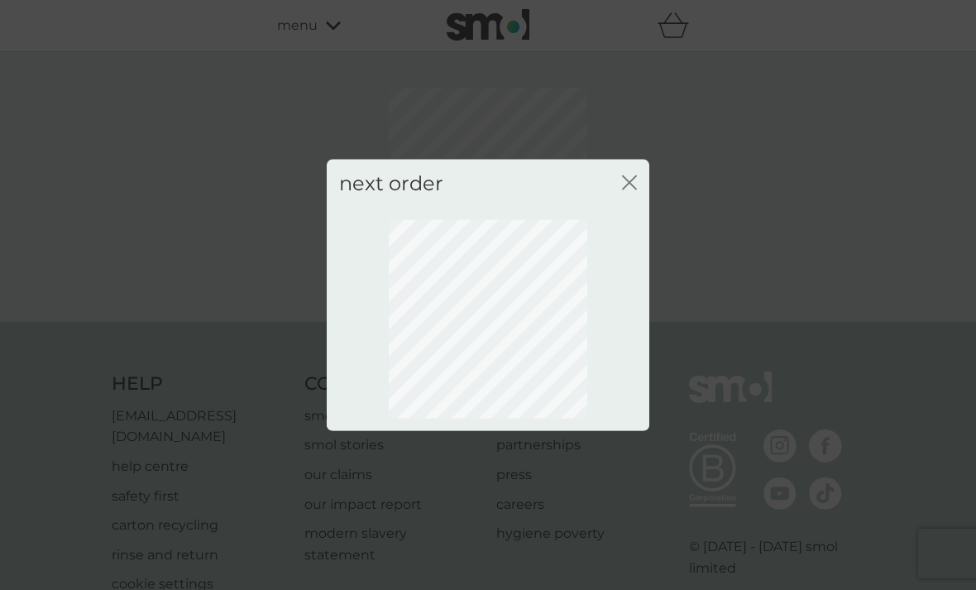
click at [635, 189] on icon "close" at bounding box center [629, 182] width 15 height 15
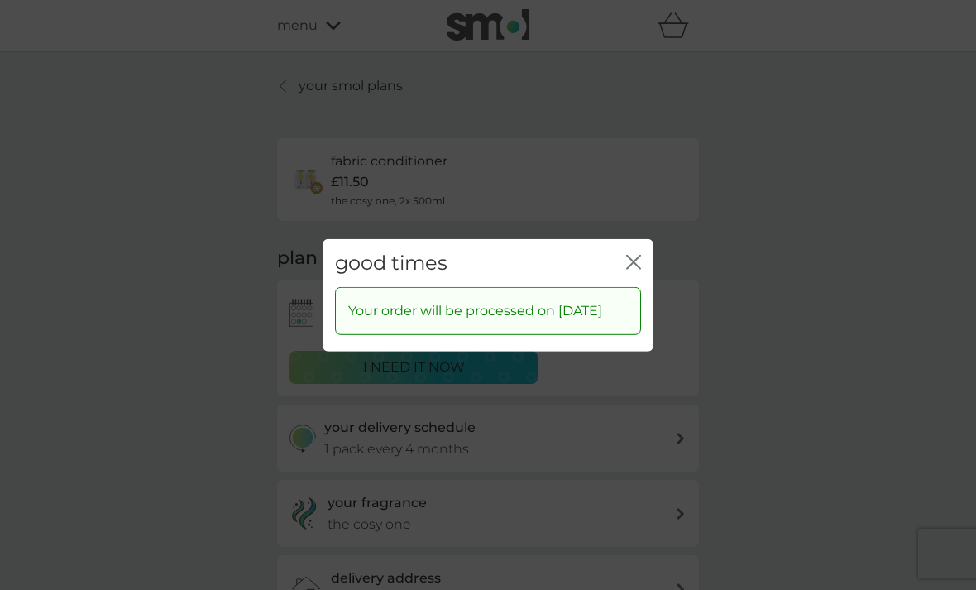
click at [638, 269] on icon "close" at bounding box center [633, 261] width 15 height 15
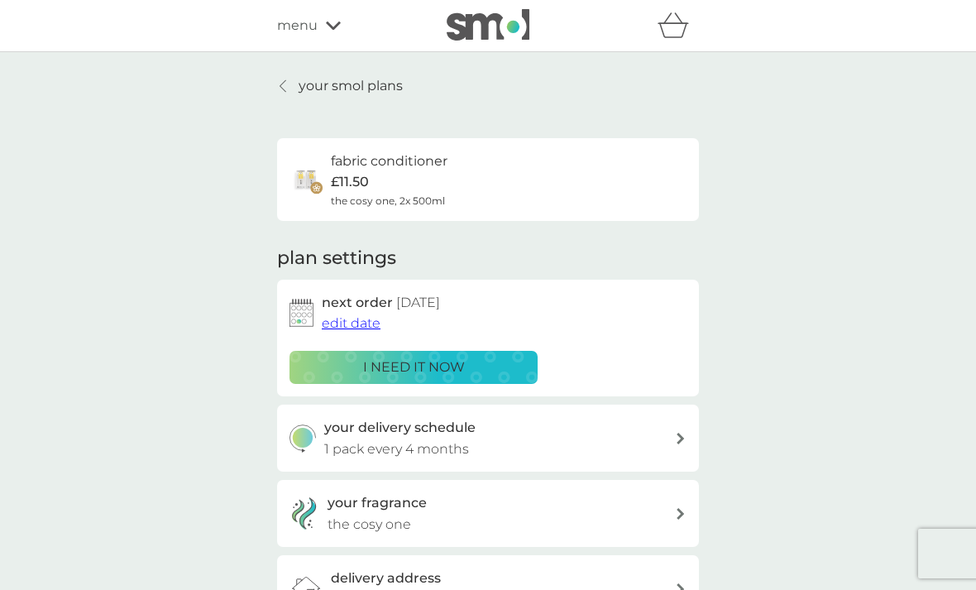
click at [311, 85] on p "your smol plans" at bounding box center [351, 86] width 104 height 22
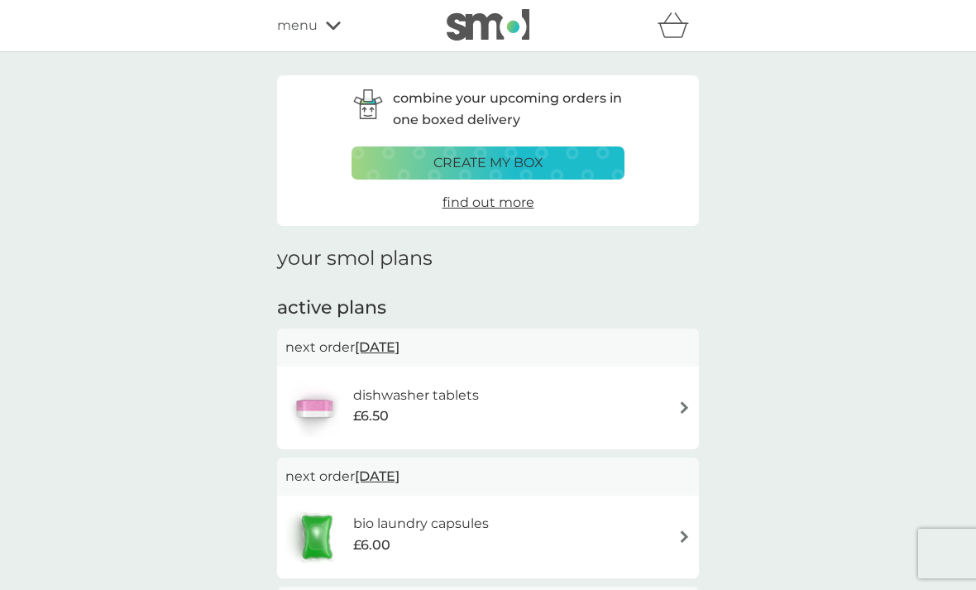
click at [320, 15] on div "menu" at bounding box center [347, 26] width 141 height 22
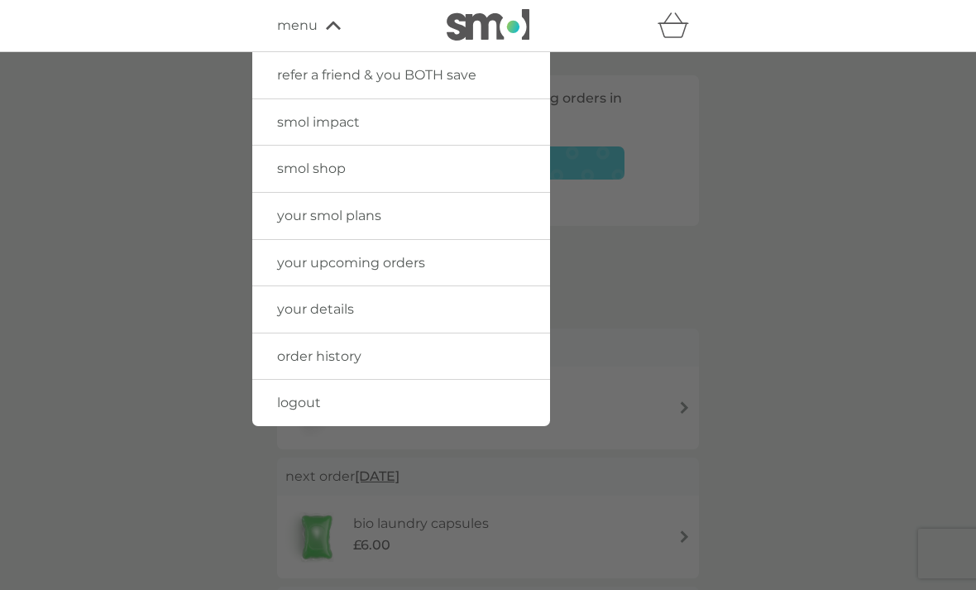
click at [324, 395] on link "logout" at bounding box center [401, 403] width 298 height 46
